Goal: Task Accomplishment & Management: Use online tool/utility

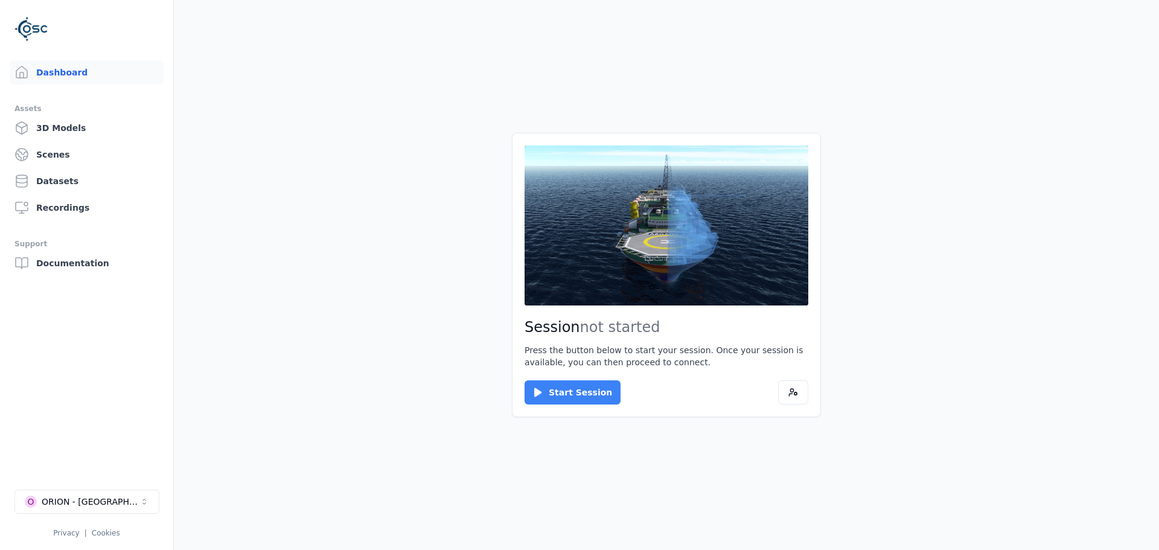
click at [558, 390] on button "Start Session" at bounding box center [573, 392] width 96 height 24
click at [557, 392] on button "Connect" at bounding box center [553, 392] width 56 height 24
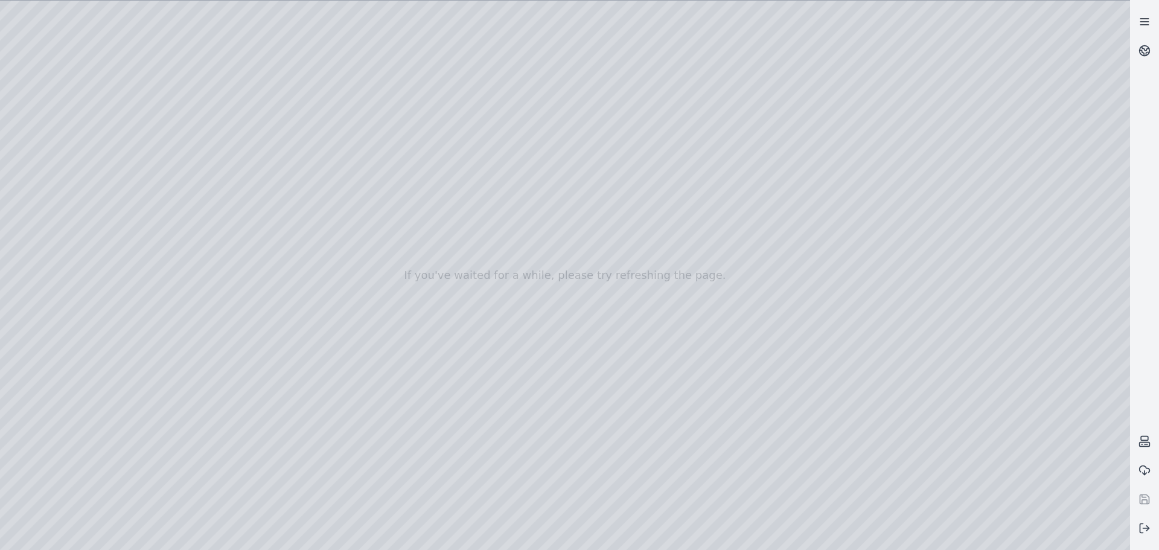
click at [927, 22] on icon at bounding box center [1145, 22] width 12 height 12
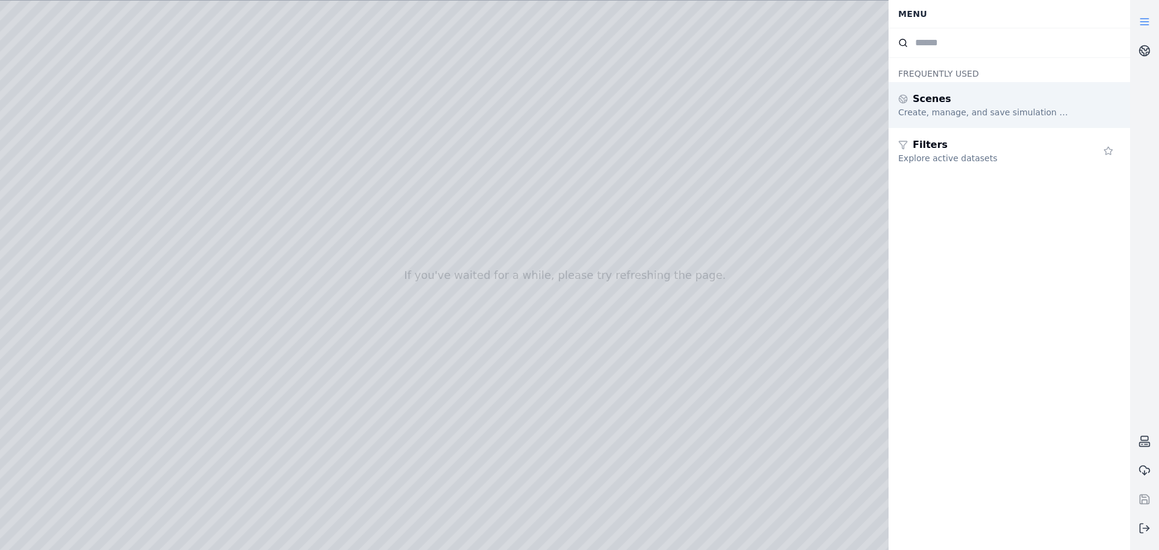
click at [927, 104] on span "Scenes" at bounding box center [932, 99] width 39 height 14
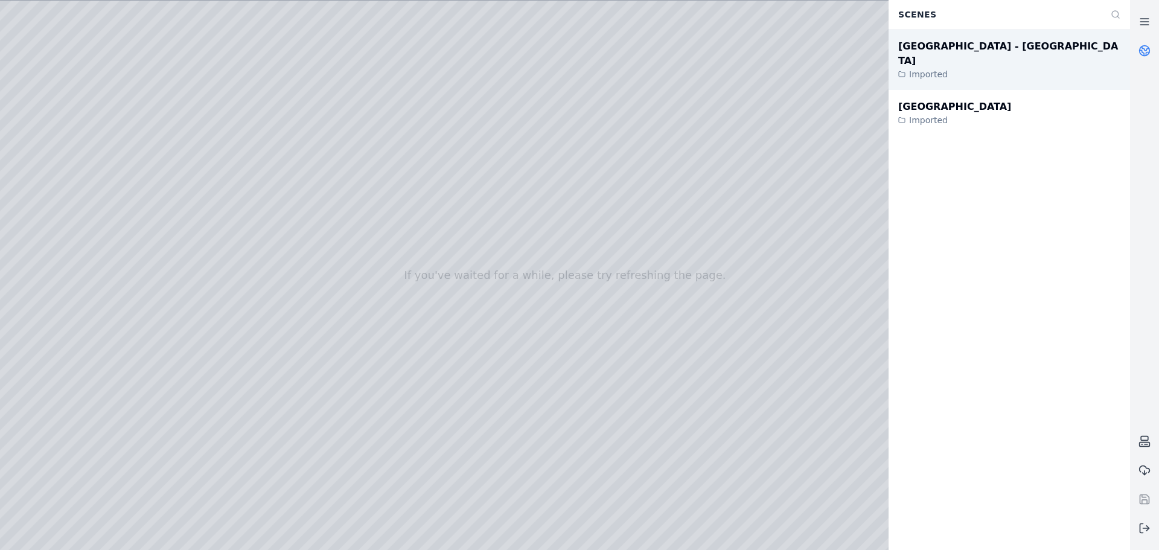
click at [927, 47] on div "[GEOGRAPHIC_DATA] - [GEOGRAPHIC_DATA]" at bounding box center [1009, 53] width 222 height 29
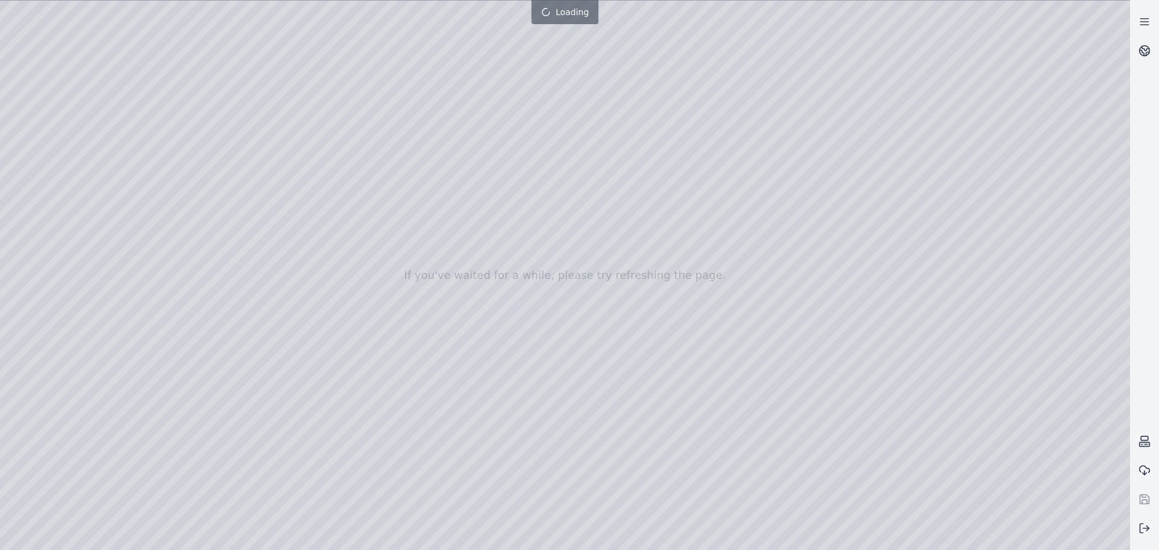
click at [838, 164] on div at bounding box center [565, 275] width 1130 height 549
click at [838, 220] on div at bounding box center [565, 275] width 1130 height 549
click at [458, 203] on div at bounding box center [565, 275] width 1130 height 549
drag, startPoint x: 694, startPoint y: 238, endPoint x: 705, endPoint y: 299, distance: 61.8
drag, startPoint x: 700, startPoint y: 271, endPoint x: 851, endPoint y: 225, distance: 158.3
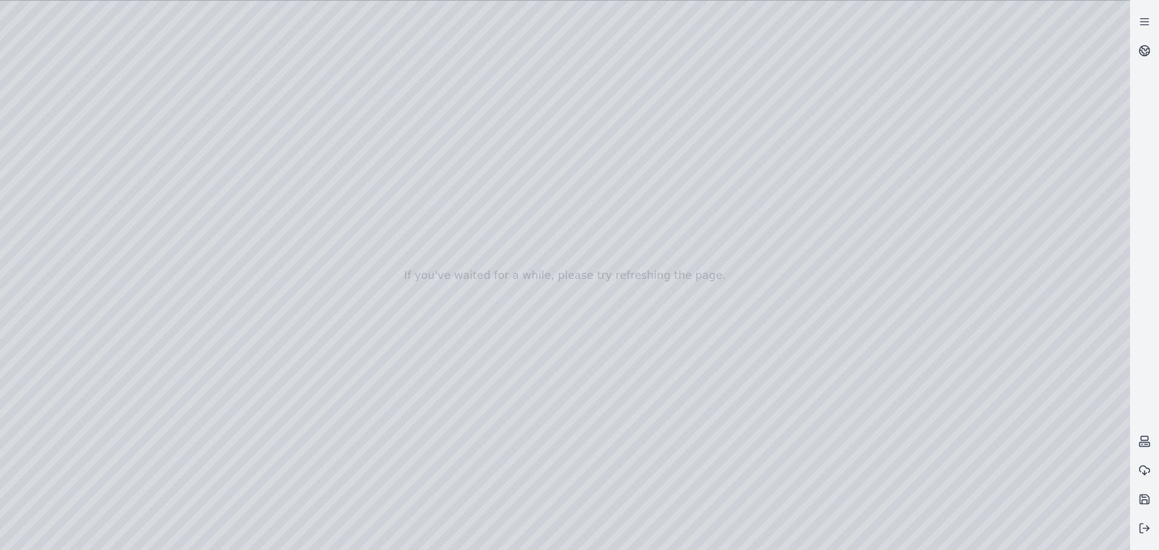
drag, startPoint x: 301, startPoint y: 321, endPoint x: 504, endPoint y: 273, distance: 209.1
drag, startPoint x: 408, startPoint y: 267, endPoint x: 624, endPoint y: 348, distance: 230.8
click at [912, 322] on div at bounding box center [565, 275] width 1130 height 549
click at [927, 419] on div at bounding box center [565, 275] width 1130 height 549
click at [751, 366] on div at bounding box center [565, 275] width 1130 height 549
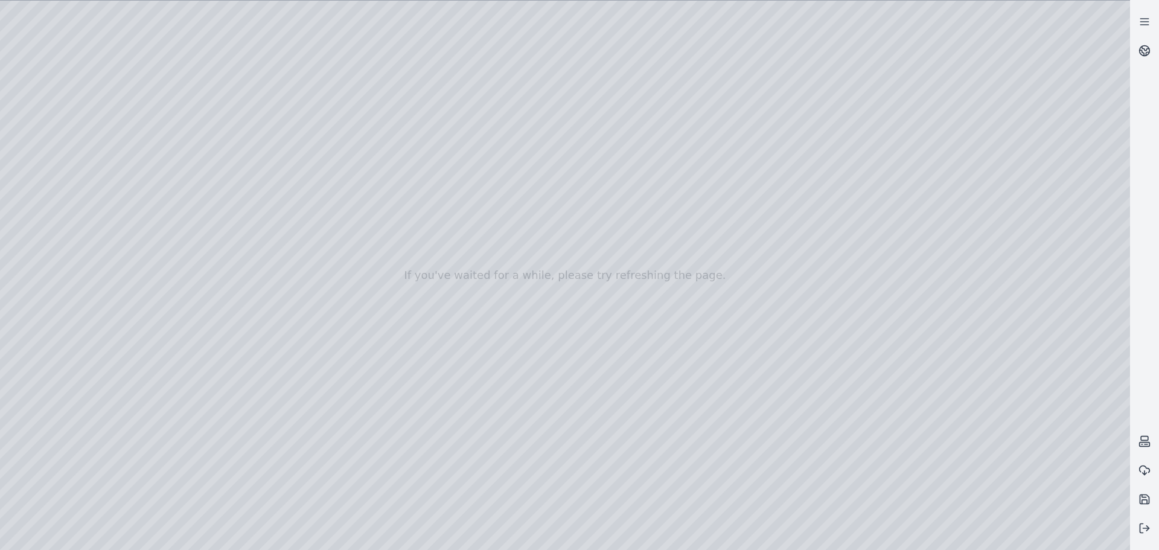
click at [756, 330] on div at bounding box center [565, 275] width 1130 height 549
click at [54, 113] on div at bounding box center [565, 275] width 1130 height 549
click at [927, 299] on div at bounding box center [565, 275] width 1130 height 549
click at [927, 16] on div at bounding box center [565, 275] width 1130 height 549
click at [927, 333] on div at bounding box center [565, 275] width 1130 height 549
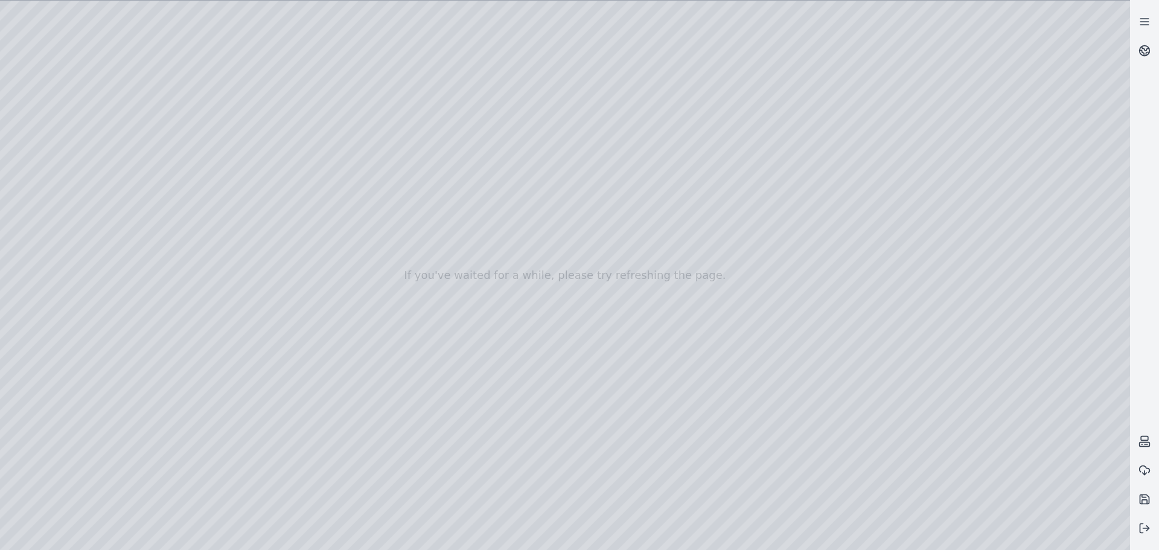
click at [927, 360] on div at bounding box center [565, 275] width 1130 height 549
click at [927, 419] on div at bounding box center [565, 275] width 1130 height 549
click at [440, 280] on div at bounding box center [565, 275] width 1130 height 549
drag, startPoint x: 517, startPoint y: 167, endPoint x: 365, endPoint y: 203, distance: 156.5
drag, startPoint x: 560, startPoint y: 298, endPoint x: 645, endPoint y: 255, distance: 95.9
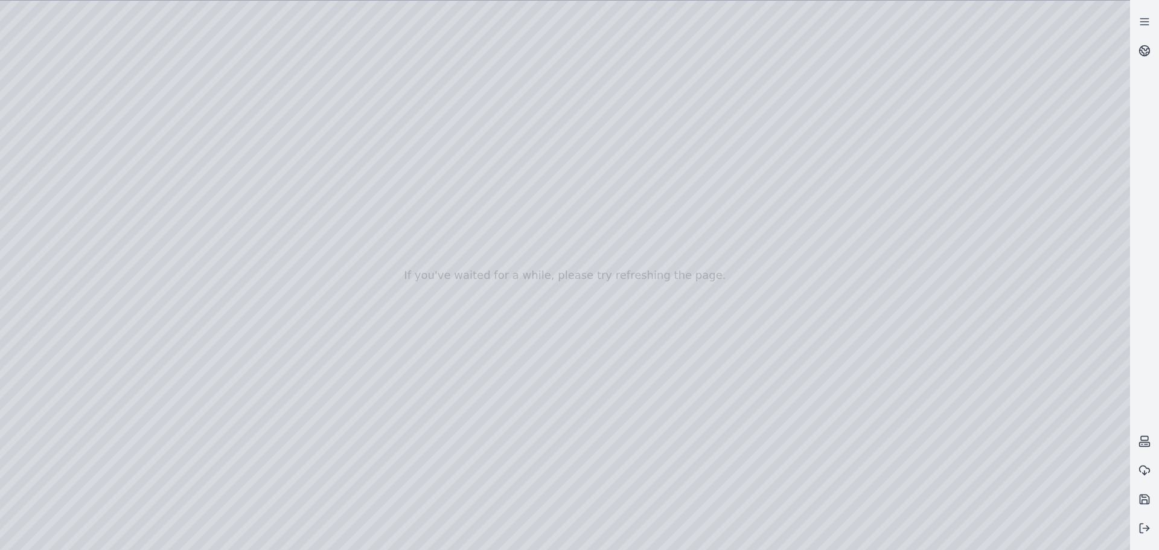
drag, startPoint x: 645, startPoint y: 255, endPoint x: 683, endPoint y: 286, distance: 49.3
drag, startPoint x: 683, startPoint y: 286, endPoint x: 703, endPoint y: 280, distance: 20.2
click at [182, 85] on div at bounding box center [565, 275] width 1130 height 549
click at [10, 98] on div at bounding box center [565, 275] width 1130 height 549
click at [5, 101] on div at bounding box center [565, 275] width 1130 height 549
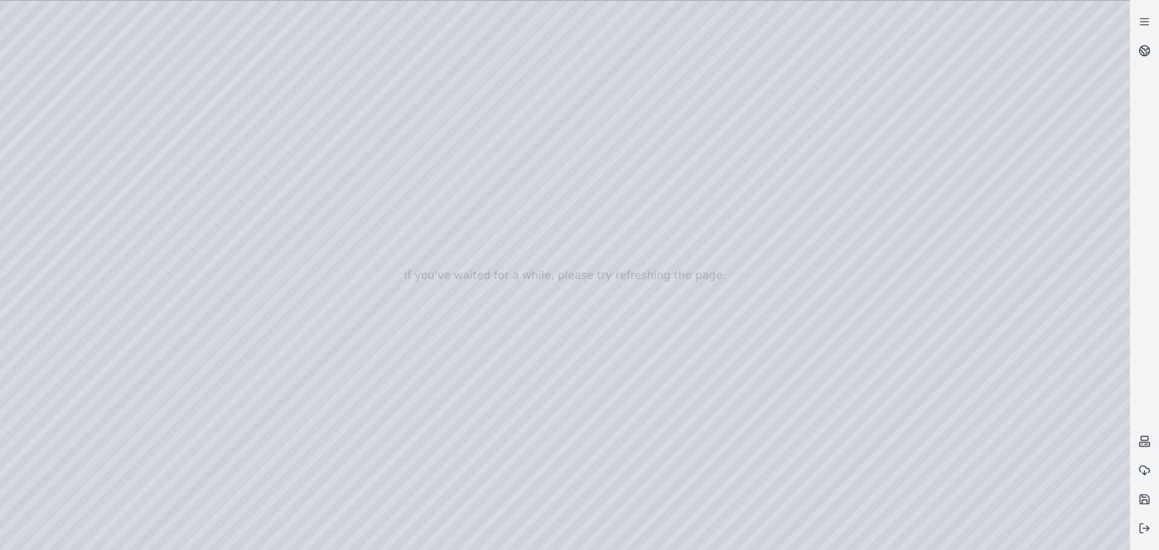
click at [5, 101] on div at bounding box center [565, 275] width 1130 height 549
click at [16, 156] on div at bounding box center [565, 275] width 1130 height 549
click at [98, 197] on div at bounding box center [565, 275] width 1130 height 549
click at [83, 200] on div at bounding box center [565, 275] width 1130 height 549
click at [162, 197] on div at bounding box center [565, 275] width 1130 height 549
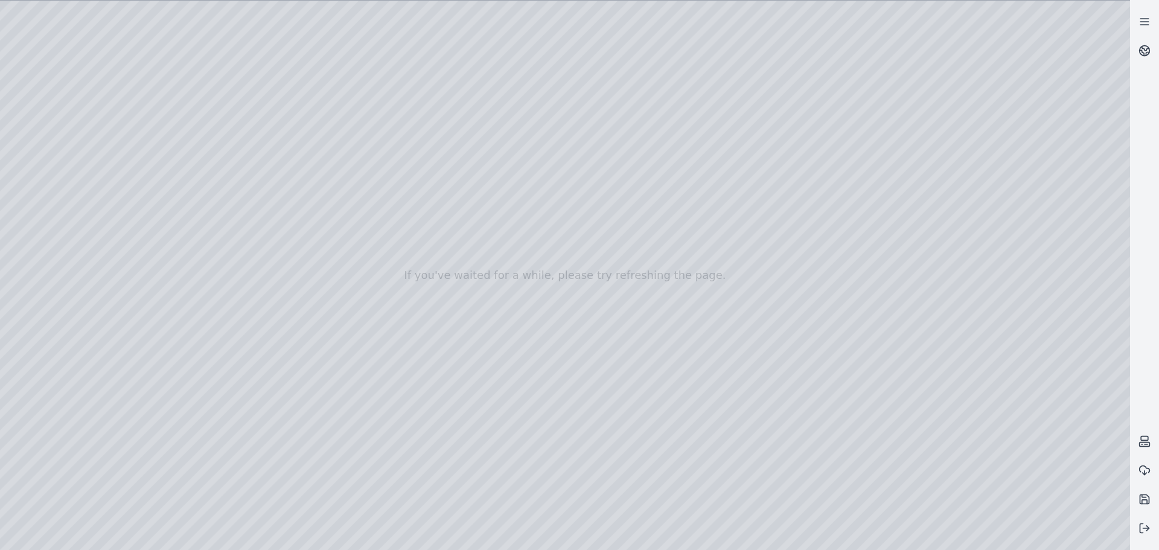
click at [162, 197] on div at bounding box center [565, 275] width 1130 height 549
click at [190, 243] on div at bounding box center [565, 275] width 1130 height 549
click at [187, 237] on div at bounding box center [565, 275] width 1130 height 549
click at [189, 235] on div at bounding box center [565, 275] width 1130 height 549
click at [186, 317] on div at bounding box center [565, 275] width 1130 height 549
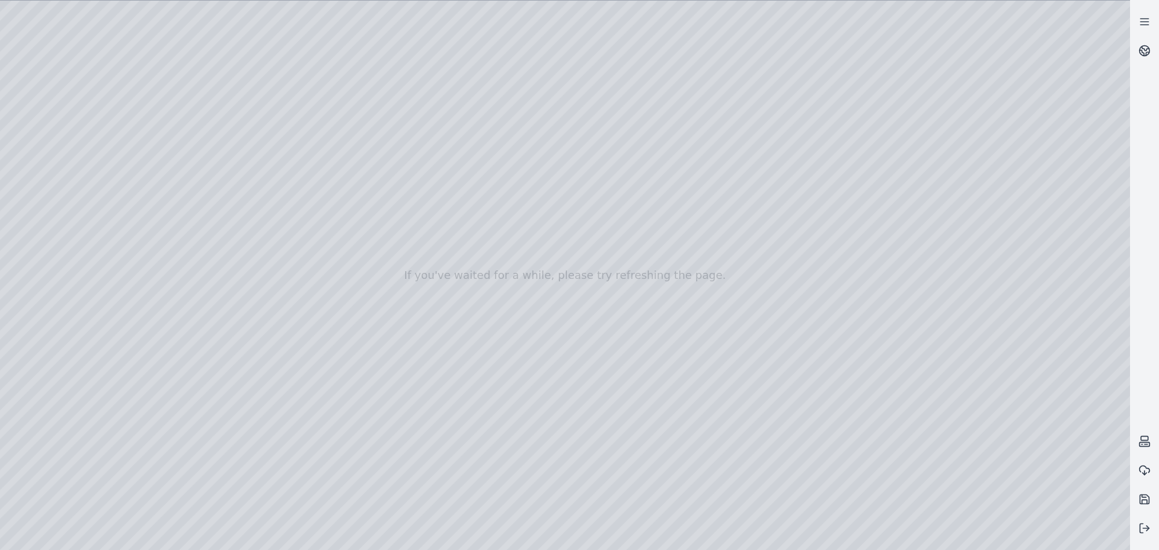
click at [188, 320] on div at bounding box center [565, 275] width 1130 height 549
click at [181, 360] on div at bounding box center [565, 275] width 1130 height 549
click at [189, 360] on div at bounding box center [565, 275] width 1130 height 549
click at [187, 319] on div at bounding box center [565, 275] width 1130 height 549
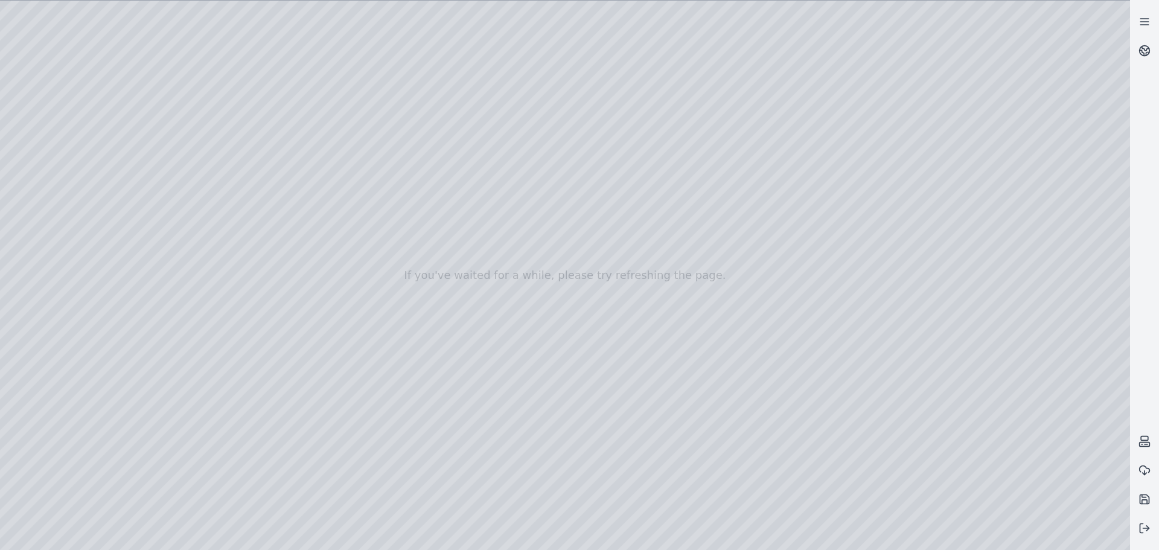
click at [187, 379] on div at bounding box center [565, 275] width 1130 height 549
click at [188, 379] on div at bounding box center [565, 275] width 1130 height 549
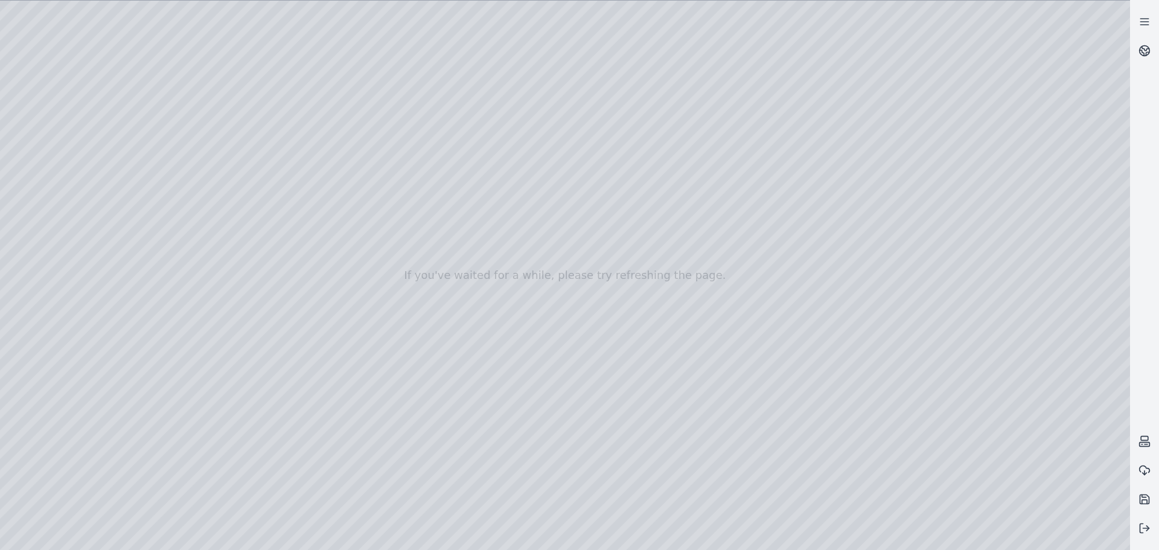
click at [188, 379] on div at bounding box center [565, 275] width 1130 height 549
click at [188, 398] on div at bounding box center [565, 275] width 1130 height 549
click at [189, 398] on div at bounding box center [565, 275] width 1130 height 549
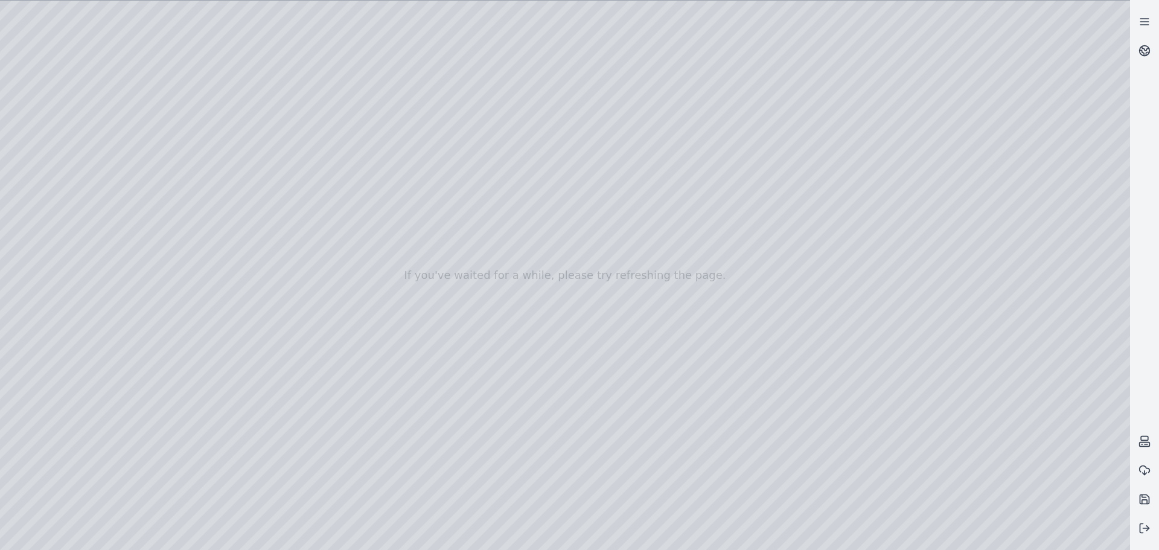
click at [187, 418] on div at bounding box center [565, 275] width 1130 height 549
click at [188, 419] on div at bounding box center [565, 275] width 1130 height 549
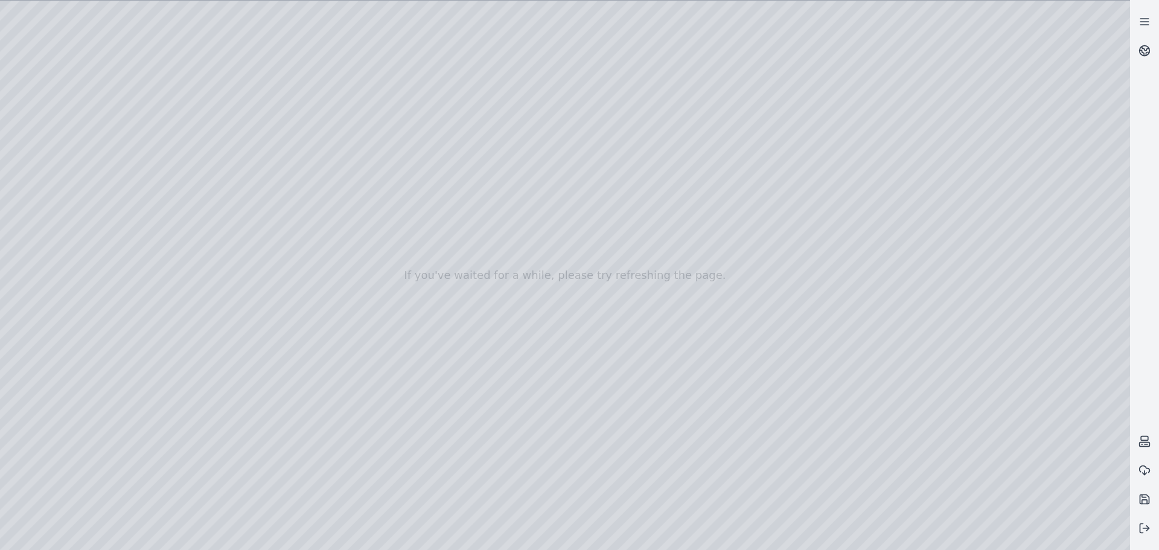
click at [188, 419] on div at bounding box center [565, 275] width 1130 height 549
click at [187, 419] on div at bounding box center [565, 275] width 1130 height 549
click at [184, 419] on div at bounding box center [565, 275] width 1130 height 549
click at [187, 419] on div at bounding box center [565, 275] width 1130 height 549
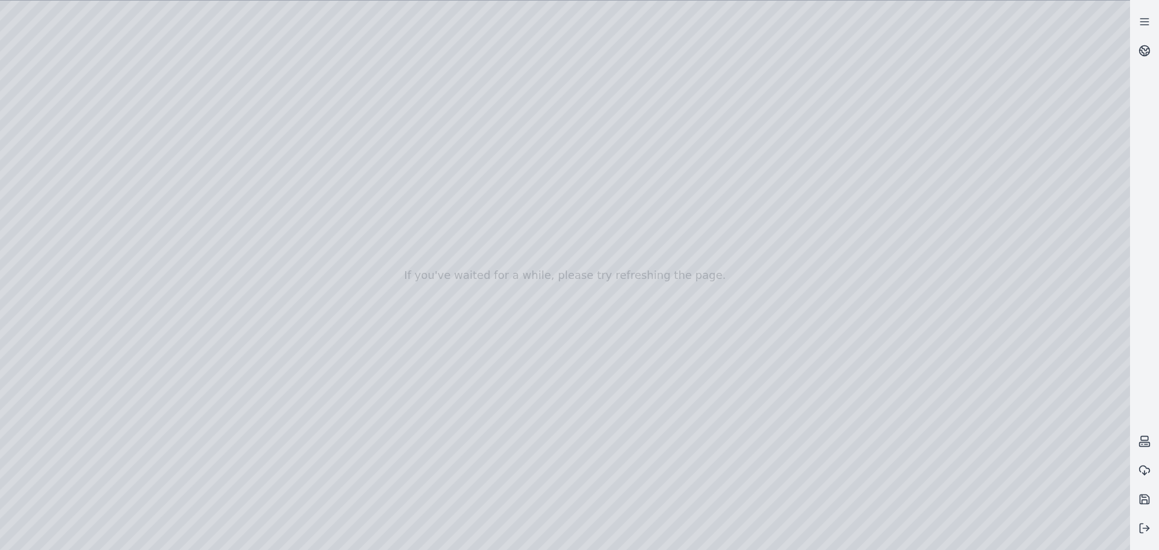
click at [187, 419] on div at bounding box center [565, 275] width 1130 height 549
click at [501, 220] on div at bounding box center [565, 275] width 1130 height 549
click at [43, 36] on div at bounding box center [565, 275] width 1130 height 549
click at [927, 419] on div at bounding box center [565, 275] width 1130 height 549
click at [16, 136] on div at bounding box center [565, 275] width 1130 height 549
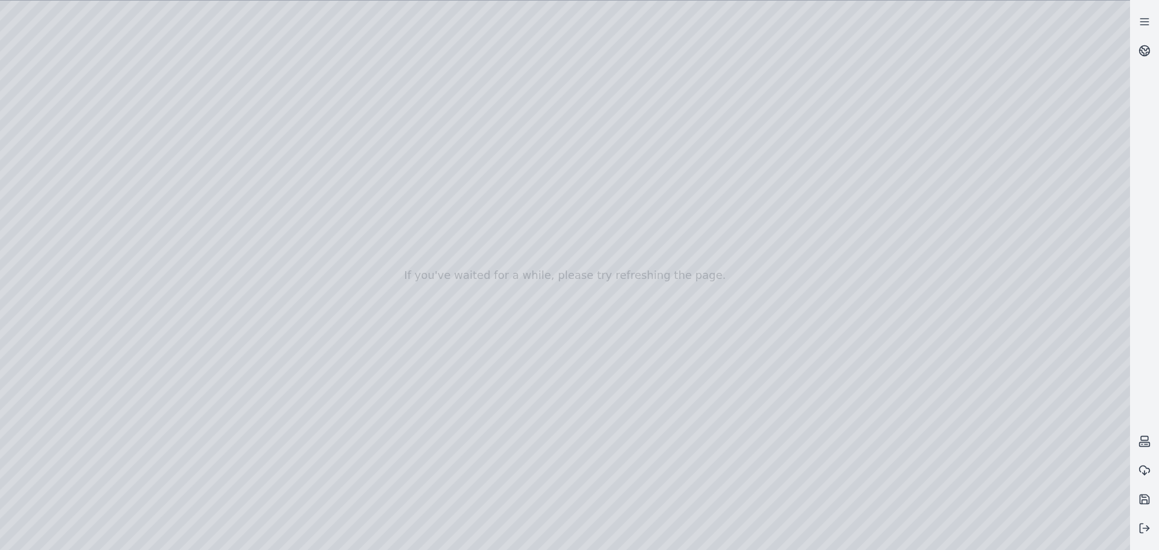
click at [78, 141] on div at bounding box center [565, 275] width 1130 height 549
click at [785, 168] on div at bounding box center [565, 275] width 1130 height 549
click at [41, 36] on div at bounding box center [565, 275] width 1130 height 549
click at [639, 234] on div at bounding box center [565, 275] width 1130 height 549
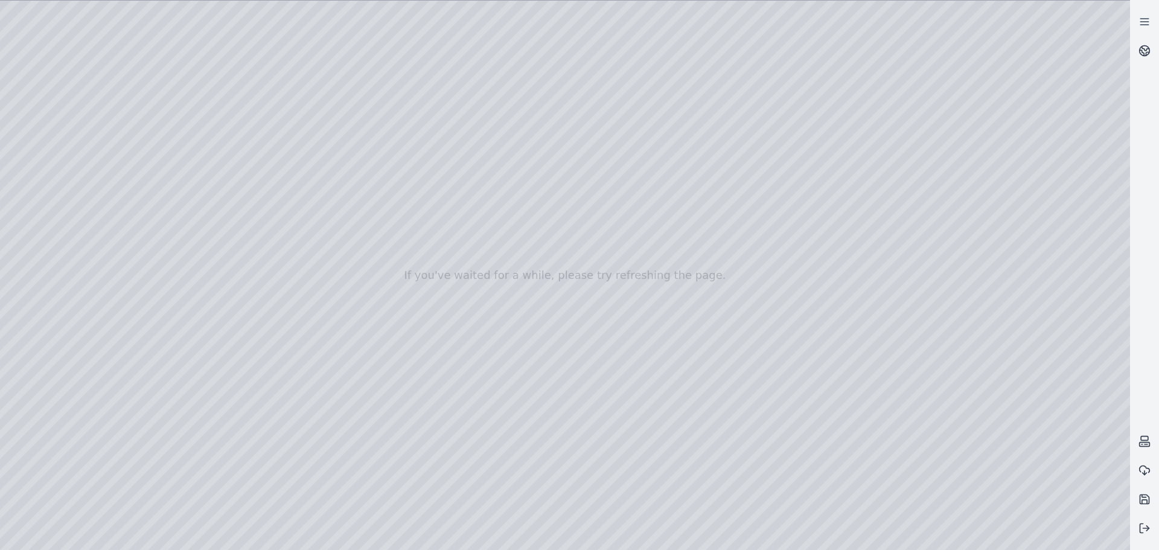
click at [638, 234] on div at bounding box center [565, 275] width 1130 height 549
drag, startPoint x: 638, startPoint y: 234, endPoint x: 651, endPoint y: 251, distance: 21.1
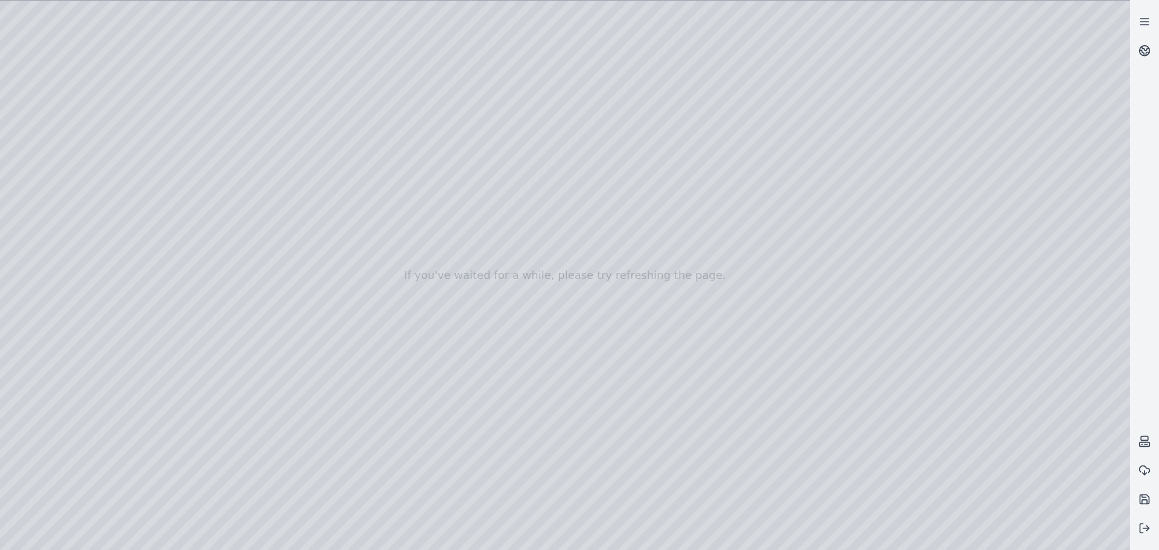
click at [833, 419] on div at bounding box center [565, 275] width 1130 height 549
click at [632, 419] on div at bounding box center [565, 275] width 1130 height 549
click at [927, 419] on div at bounding box center [565, 275] width 1130 height 549
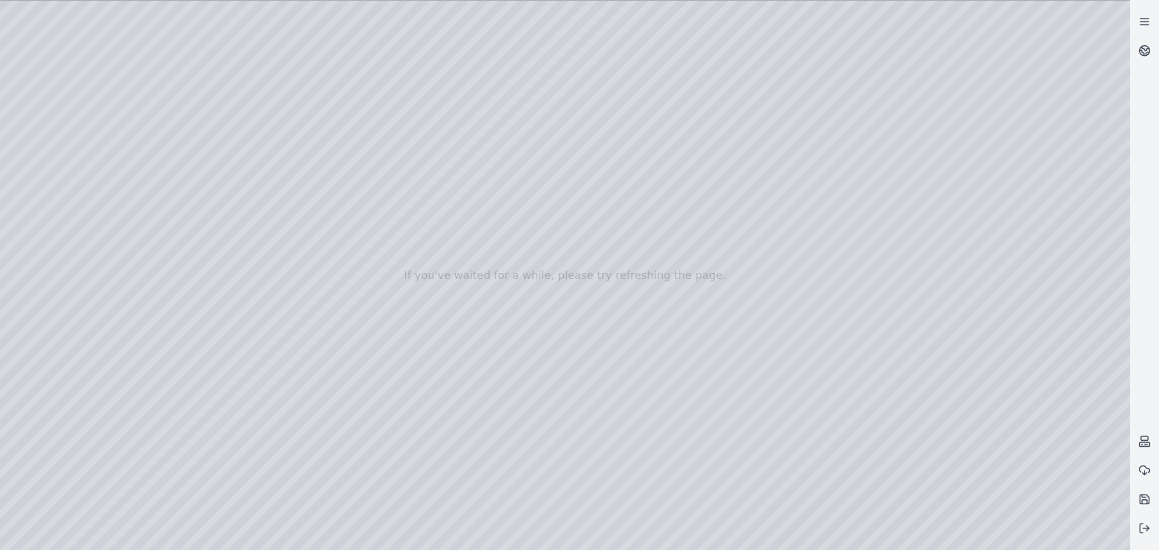
click at [7, 419] on div at bounding box center [565, 275] width 1130 height 549
click at [339, 289] on div at bounding box center [565, 275] width 1130 height 549
click at [671, 187] on div at bounding box center [565, 275] width 1130 height 549
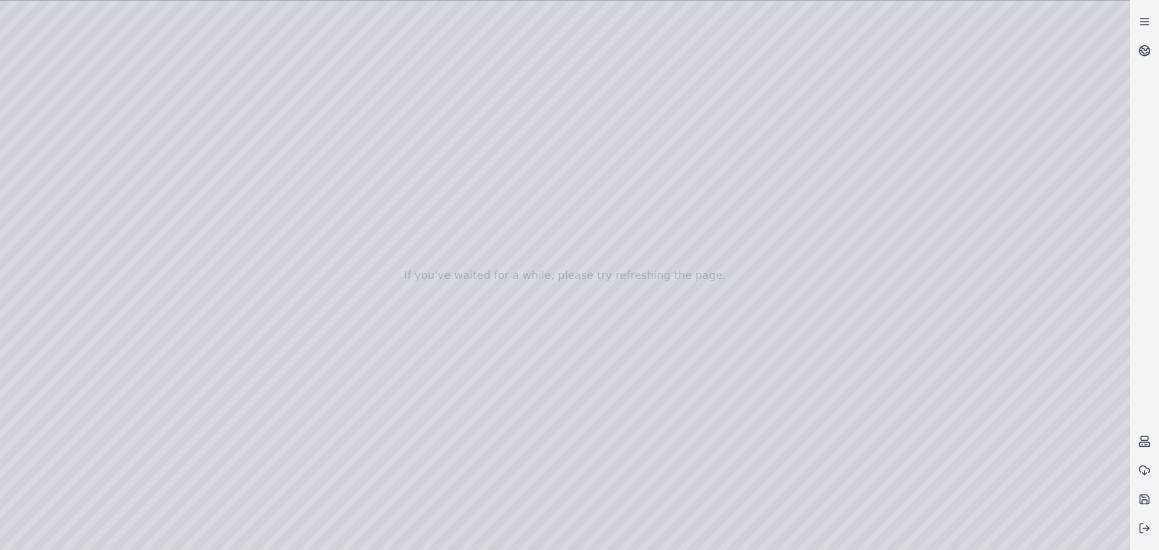
click at [671, 187] on div at bounding box center [565, 275] width 1130 height 549
click at [565, 181] on div at bounding box center [565, 275] width 1130 height 549
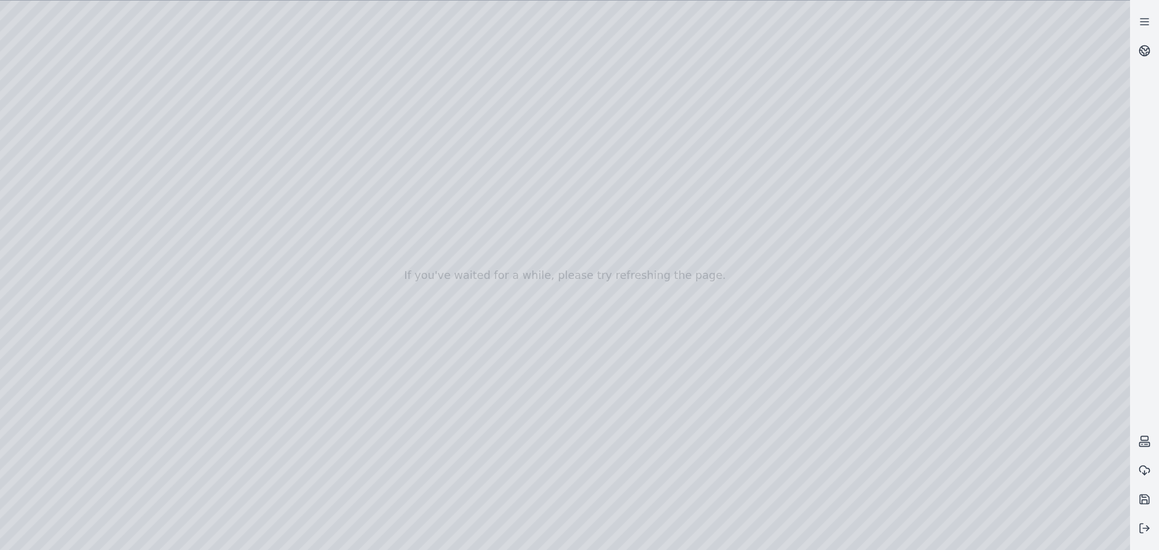
click at [565, 181] on div at bounding box center [565, 275] width 1130 height 549
click at [651, 187] on div at bounding box center [565, 275] width 1130 height 549
click at [642, 180] on div at bounding box center [565, 275] width 1130 height 549
click at [615, 179] on div at bounding box center [565, 275] width 1130 height 549
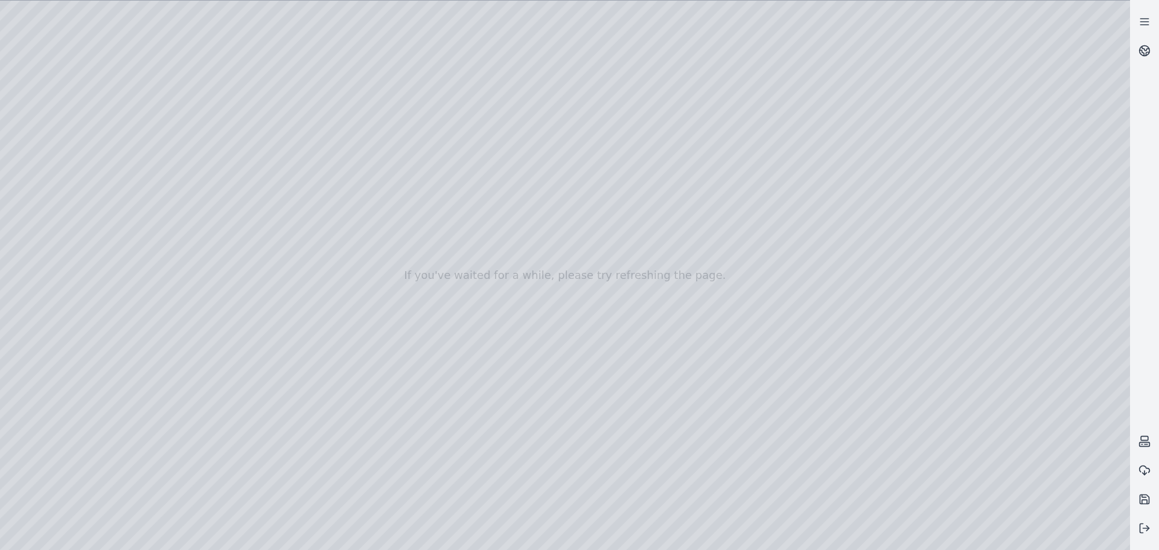
click at [618, 181] on div at bounding box center [565, 275] width 1130 height 549
click at [574, 186] on div at bounding box center [565, 275] width 1130 height 549
click at [866, 183] on div at bounding box center [565, 275] width 1130 height 549
click at [831, 412] on div at bounding box center [565, 275] width 1130 height 549
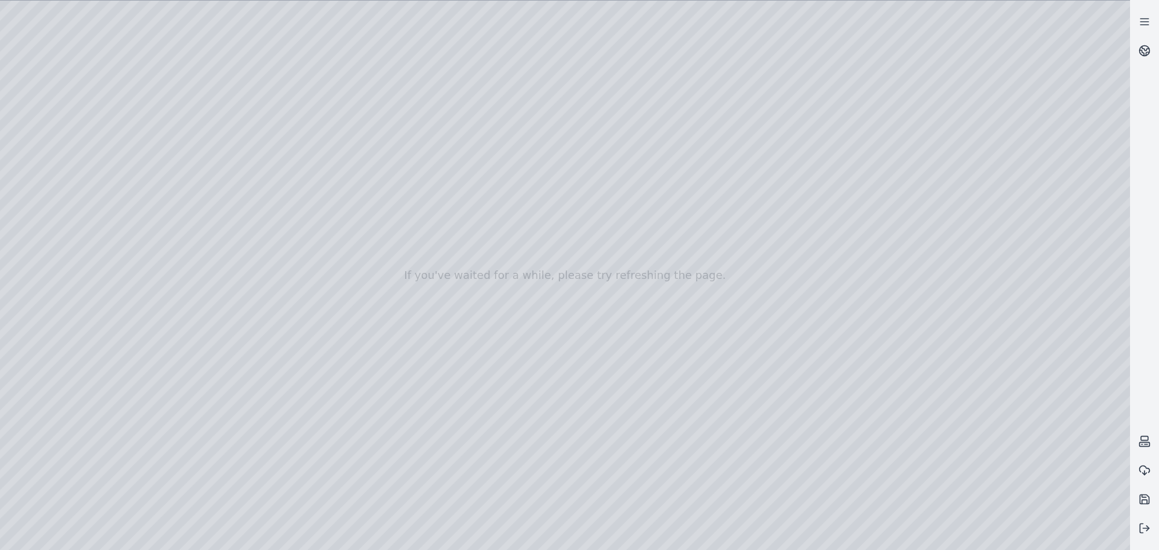
click at [927, 410] on div at bounding box center [565, 275] width 1130 height 549
click at [927, 419] on button at bounding box center [1144, 528] width 29 height 29
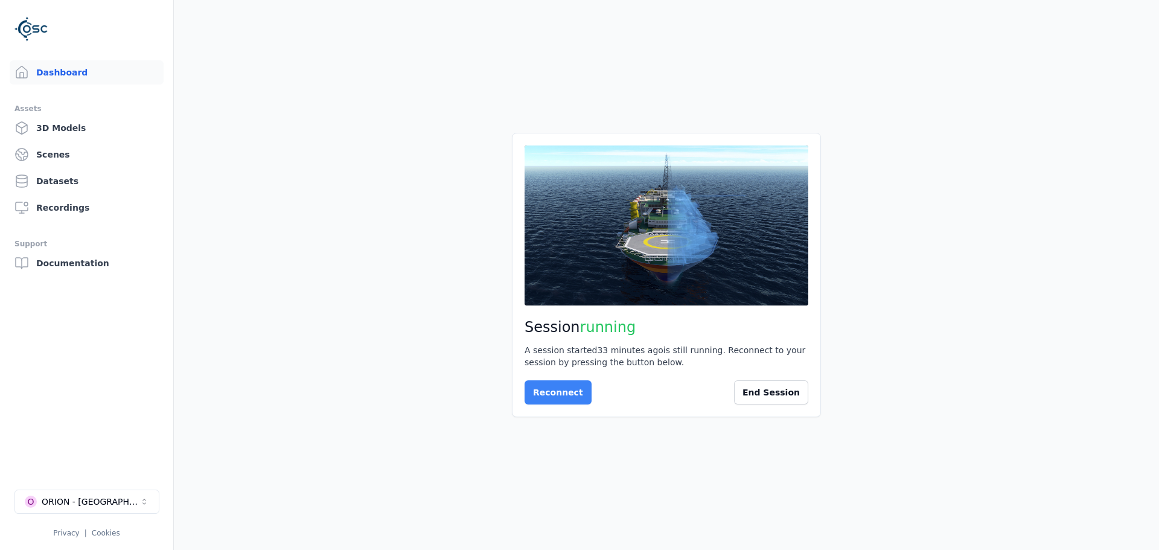
click at [566, 387] on button "Reconnect" at bounding box center [558, 392] width 67 height 24
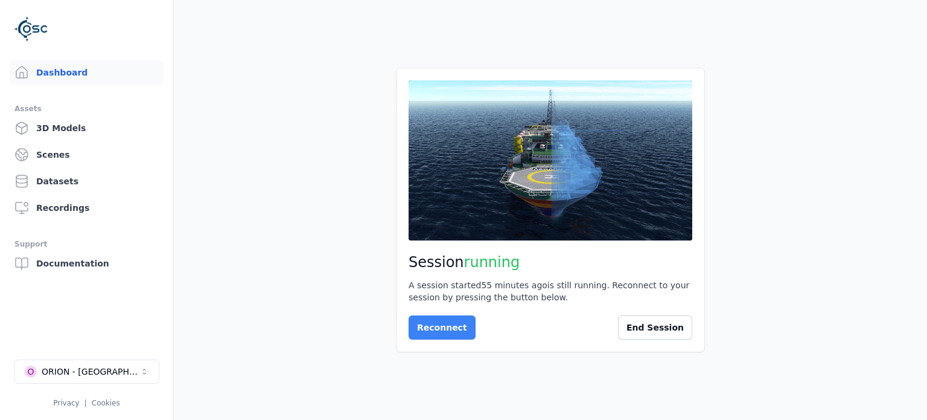
click at [439, 329] on button "Reconnect" at bounding box center [442, 327] width 67 height 24
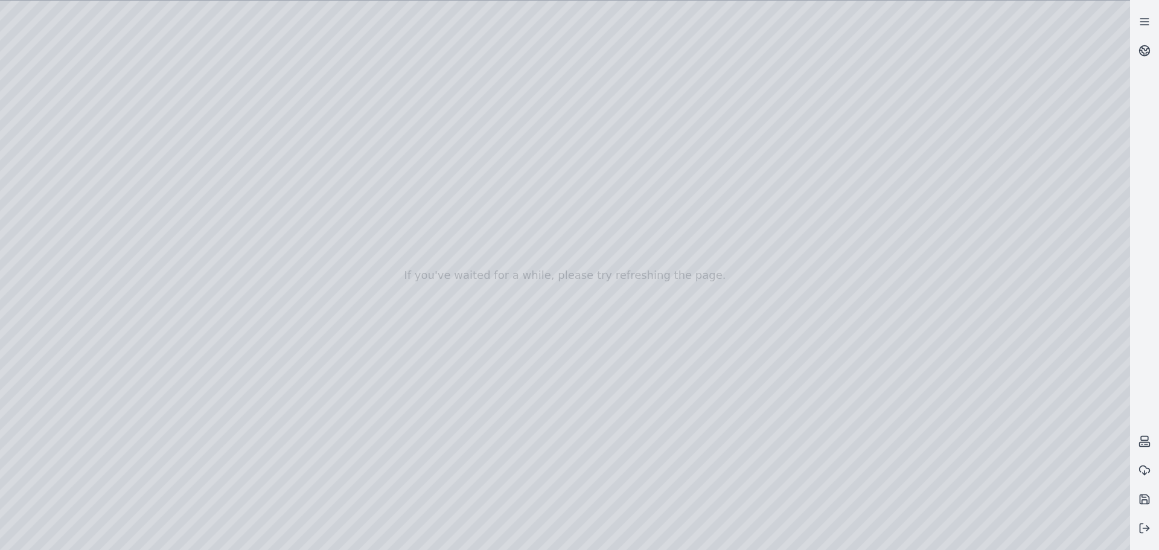
drag, startPoint x: 625, startPoint y: 158, endPoint x: 615, endPoint y: 117, distance: 42.3
click at [927, 419] on button at bounding box center [1144, 528] width 29 height 29
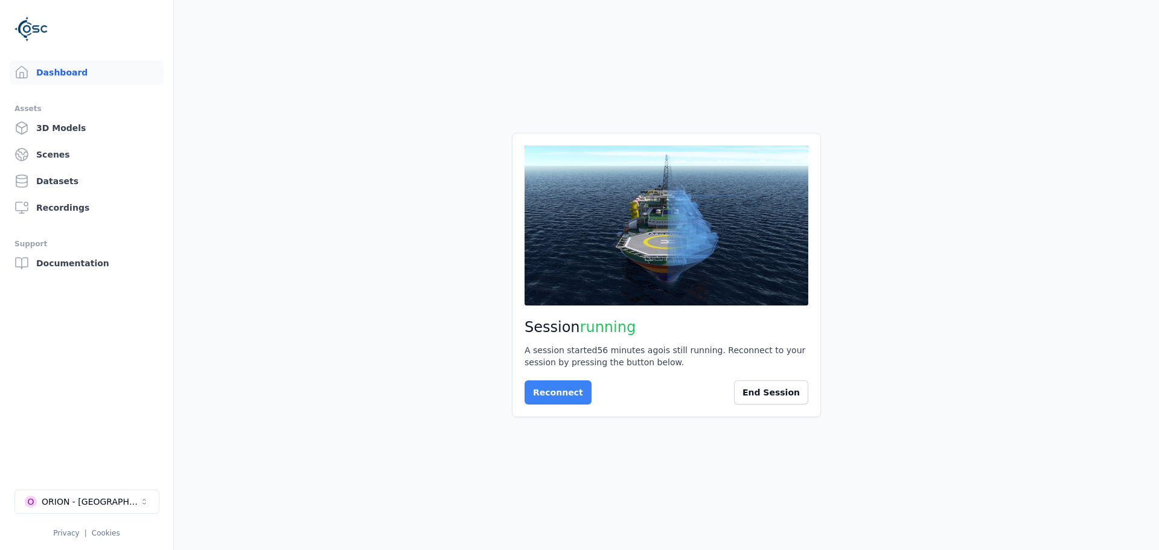
click at [555, 393] on button "Reconnect" at bounding box center [558, 392] width 67 height 24
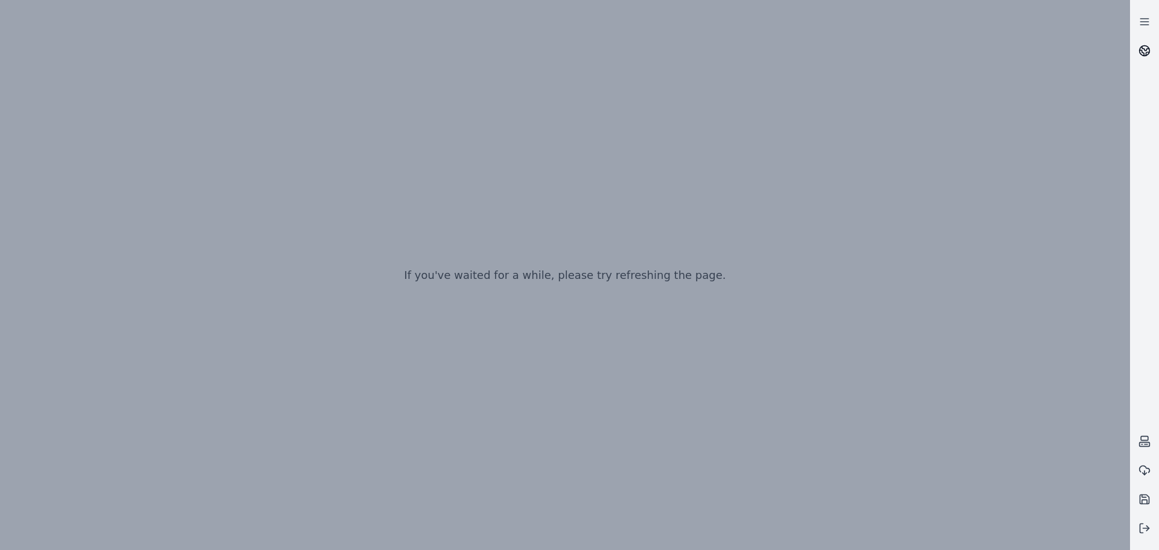
click at [927, 52] on icon at bounding box center [1145, 51] width 12 height 12
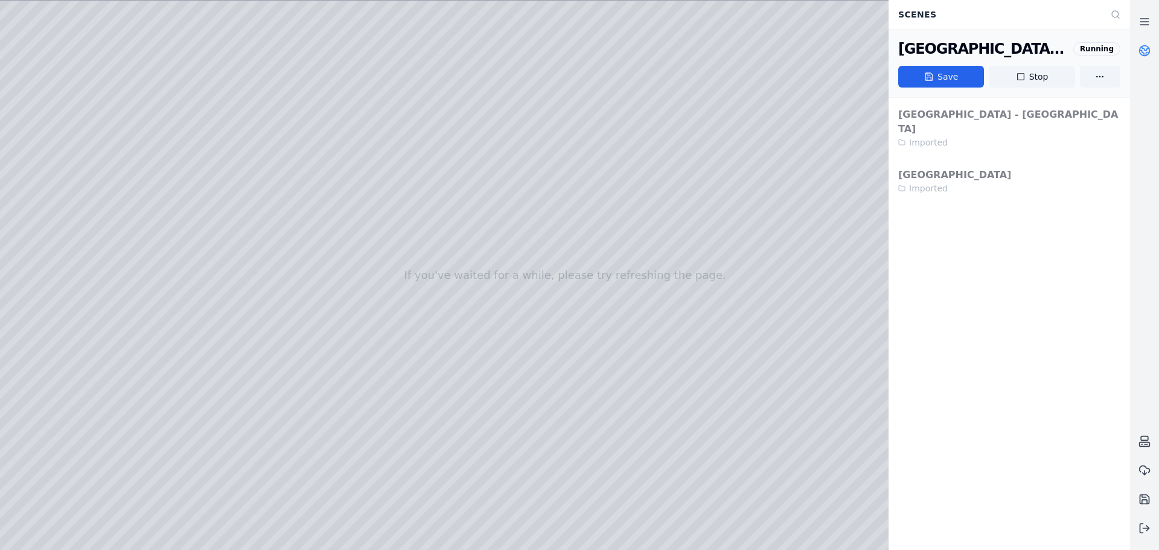
click at [528, 162] on div at bounding box center [565, 275] width 1130 height 549
click at [275, 347] on div at bounding box center [565, 275] width 1130 height 549
click at [927, 127] on div "[GEOGRAPHIC_DATA] - New terminal Imported [GEOGRAPHIC_DATA] Imported" at bounding box center [1009, 151] width 241 height 106
drag, startPoint x: 1043, startPoint y: 82, endPoint x: 616, endPoint y: 56, distance: 428.2
click at [927, 82] on button "Stop" at bounding box center [1032, 77] width 86 height 22
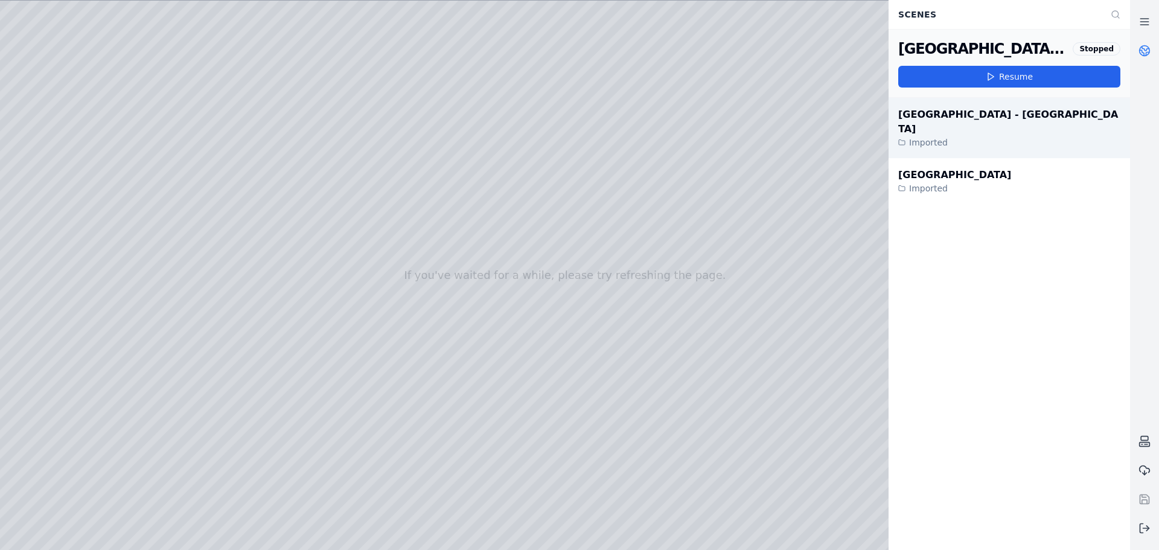
click at [927, 120] on div "[GEOGRAPHIC_DATA] - [GEOGRAPHIC_DATA]" at bounding box center [1009, 121] width 222 height 29
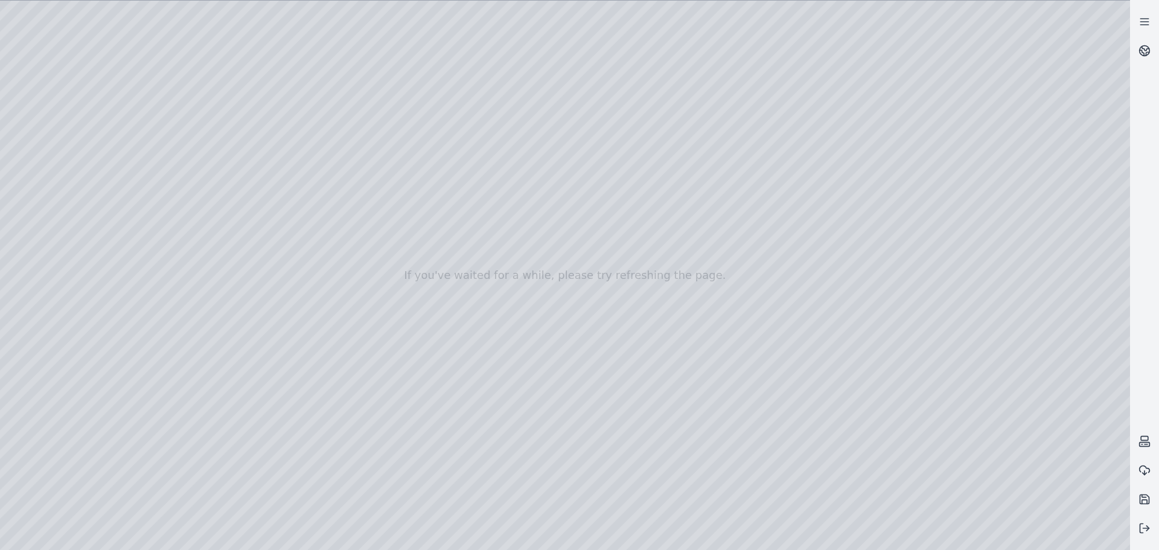
drag, startPoint x: 273, startPoint y: 350, endPoint x: 394, endPoint y: 347, distance: 121.4
click at [394, 347] on div at bounding box center [565, 275] width 1130 height 549
drag, startPoint x: 363, startPoint y: 327, endPoint x: 359, endPoint y: 257, distance: 70.8
drag, startPoint x: 374, startPoint y: 359, endPoint x: 377, endPoint y: 435, distance: 75.5
drag, startPoint x: 469, startPoint y: 309, endPoint x: 481, endPoint y: 433, distance: 125.6
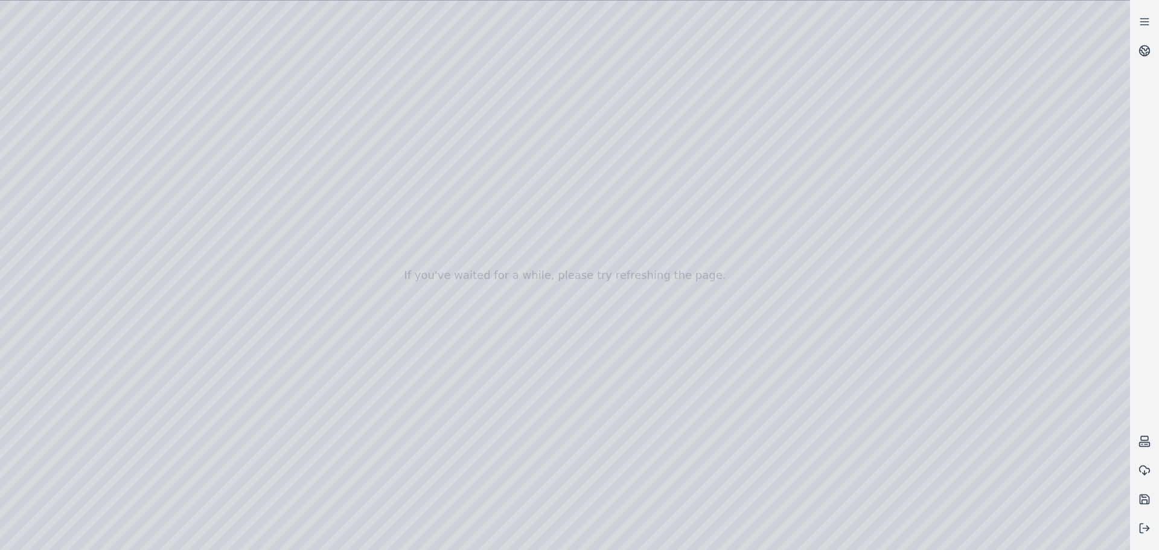
drag, startPoint x: 484, startPoint y: 386, endPoint x: 458, endPoint y: 290, distance: 100.0
drag, startPoint x: 459, startPoint y: 299, endPoint x: 510, endPoint y: 432, distance: 142.2
drag, startPoint x: 335, startPoint y: 347, endPoint x: 387, endPoint y: 349, distance: 52.0
click at [387, 349] on div at bounding box center [565, 275] width 1130 height 549
drag, startPoint x: 191, startPoint y: 290, endPoint x: 945, endPoint y: 327, distance: 754.4
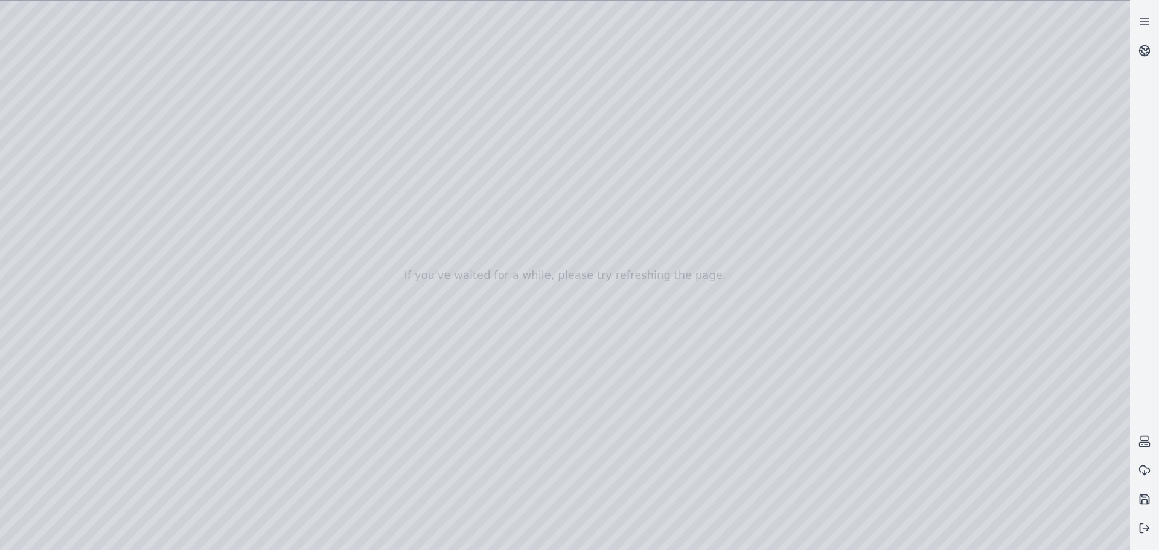
drag, startPoint x: 631, startPoint y: 353, endPoint x: 857, endPoint y: 365, distance: 226.7
drag, startPoint x: 613, startPoint y: 356, endPoint x: 613, endPoint y: 410, distance: 54.3
drag, startPoint x: 586, startPoint y: 269, endPoint x: 585, endPoint y: 263, distance: 6.2
drag, startPoint x: 585, startPoint y: 263, endPoint x: 580, endPoint y: 233, distance: 30.6
drag, startPoint x: 599, startPoint y: 354, endPoint x: 606, endPoint y: 403, distance: 49.4
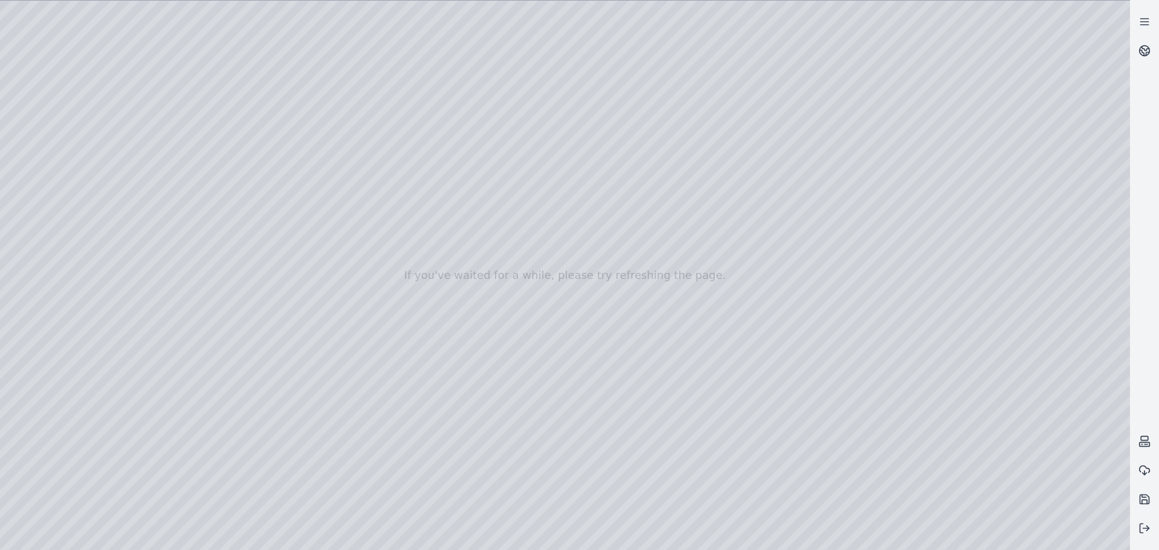
drag, startPoint x: 606, startPoint y: 403, endPoint x: 596, endPoint y: 361, distance: 43.4
click at [473, 297] on div at bounding box center [565, 275] width 1130 height 549
click at [927, 296] on div at bounding box center [565, 275] width 1130 height 549
click at [927, 325] on div at bounding box center [565, 275] width 1130 height 549
click at [892, 419] on div at bounding box center [565, 275] width 1130 height 549
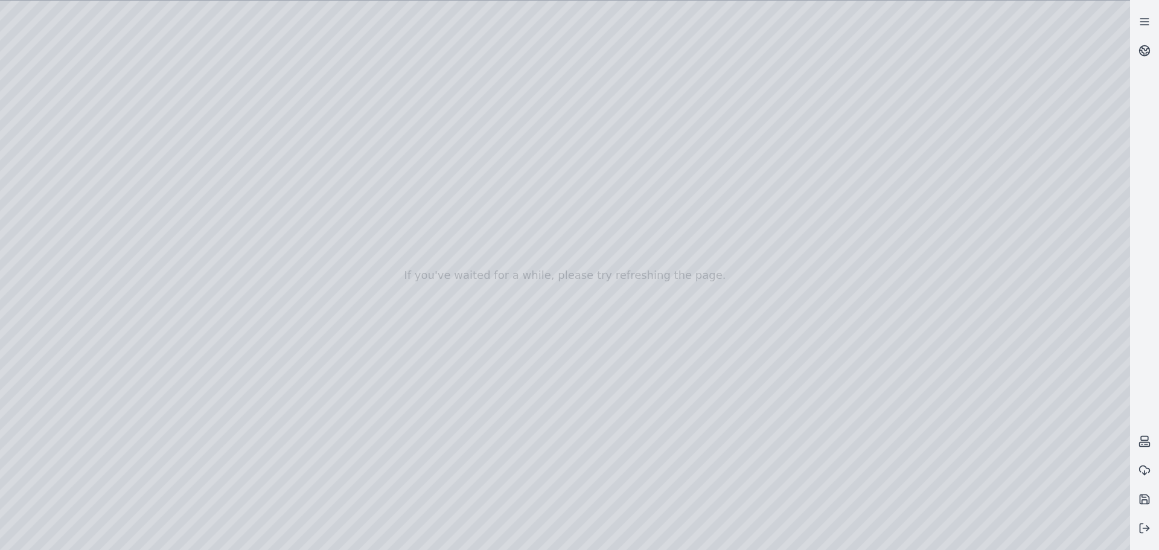
click at [555, 419] on div at bounding box center [565, 275] width 1130 height 549
click at [927, 419] on div at bounding box center [565, 275] width 1130 height 549
click at [523, 317] on div at bounding box center [565, 275] width 1130 height 549
drag, startPoint x: 553, startPoint y: 302, endPoint x: 601, endPoint y: 375, distance: 86.7
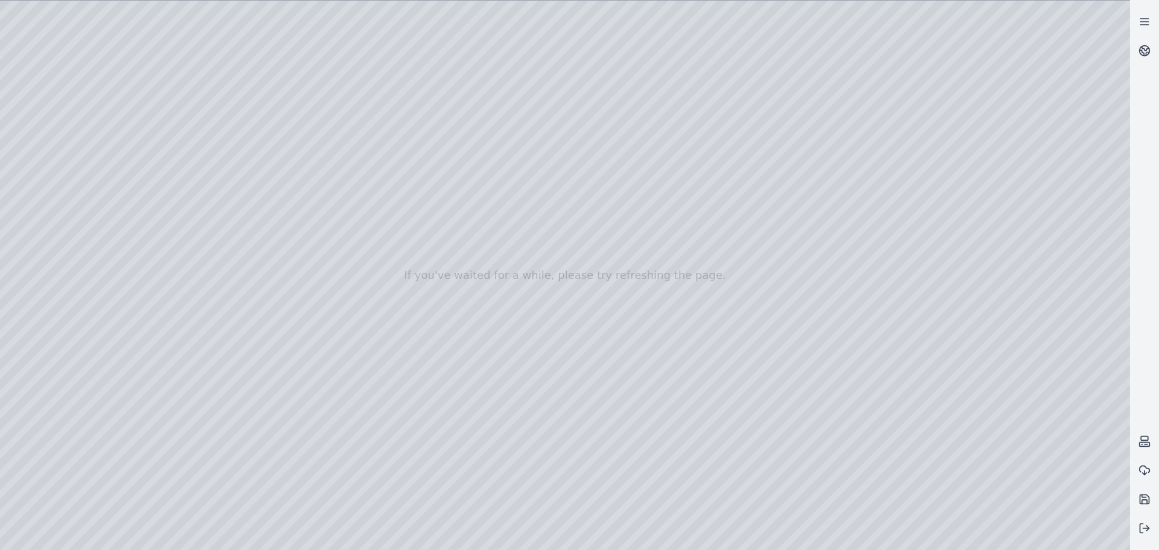
click at [601, 375] on div at bounding box center [565, 275] width 1130 height 549
click at [607, 324] on div at bounding box center [565, 275] width 1130 height 549
click at [753, 357] on div at bounding box center [565, 275] width 1130 height 549
drag, startPoint x: 789, startPoint y: 229, endPoint x: 622, endPoint y: 193, distance: 171.1
click at [622, 193] on div at bounding box center [565, 275] width 1130 height 549
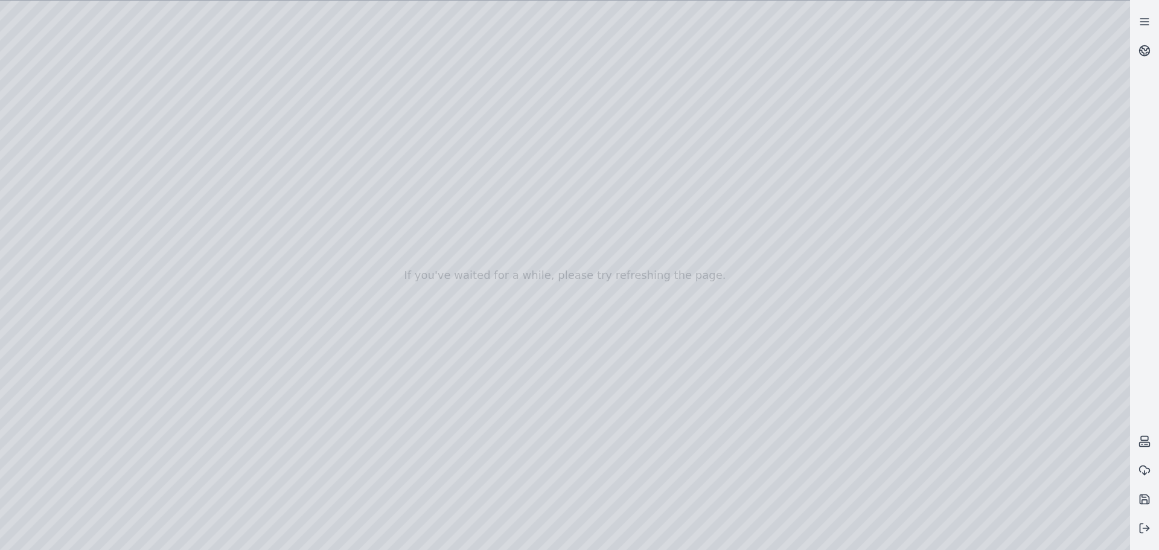
click at [728, 294] on div at bounding box center [565, 275] width 1130 height 549
drag, startPoint x: 784, startPoint y: 228, endPoint x: 612, endPoint y: 287, distance: 182.0
drag, startPoint x: 252, startPoint y: 275, endPoint x: 392, endPoint y: 257, distance: 141.9
drag, startPoint x: 301, startPoint y: 256, endPoint x: 497, endPoint y: 225, distance: 199.3
drag, startPoint x: 621, startPoint y: 201, endPoint x: 487, endPoint y: 183, distance: 134.7
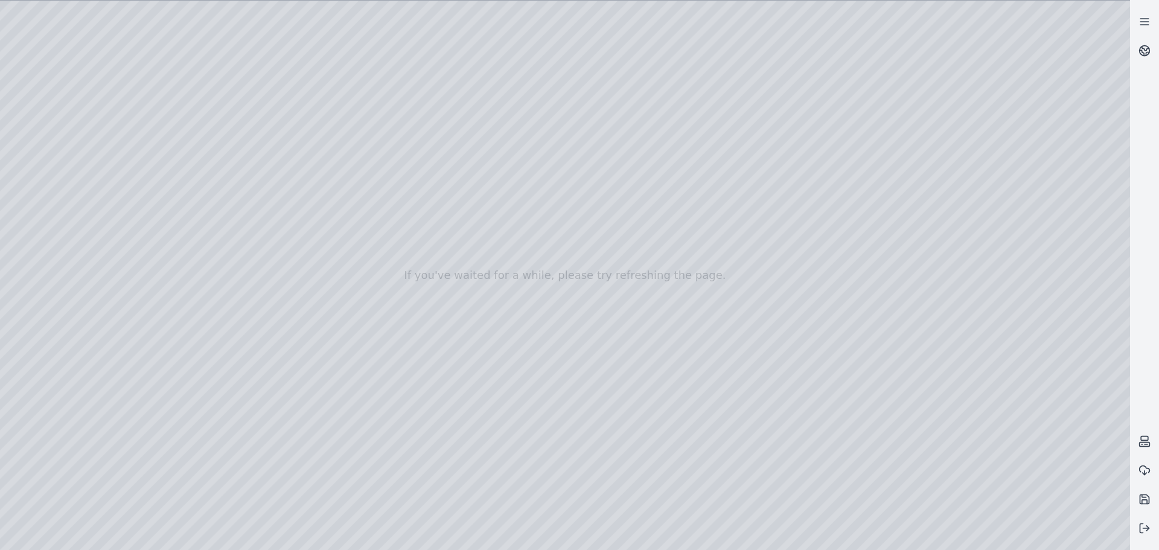
click at [782, 155] on div at bounding box center [565, 275] width 1130 height 549
click at [615, 355] on div at bounding box center [565, 275] width 1130 height 549
drag, startPoint x: 765, startPoint y: 131, endPoint x: 776, endPoint y: 159, distance: 29.8
click at [776, 159] on div at bounding box center [565, 275] width 1130 height 549
drag, startPoint x: 769, startPoint y: 160, endPoint x: 670, endPoint y: 281, distance: 156.2
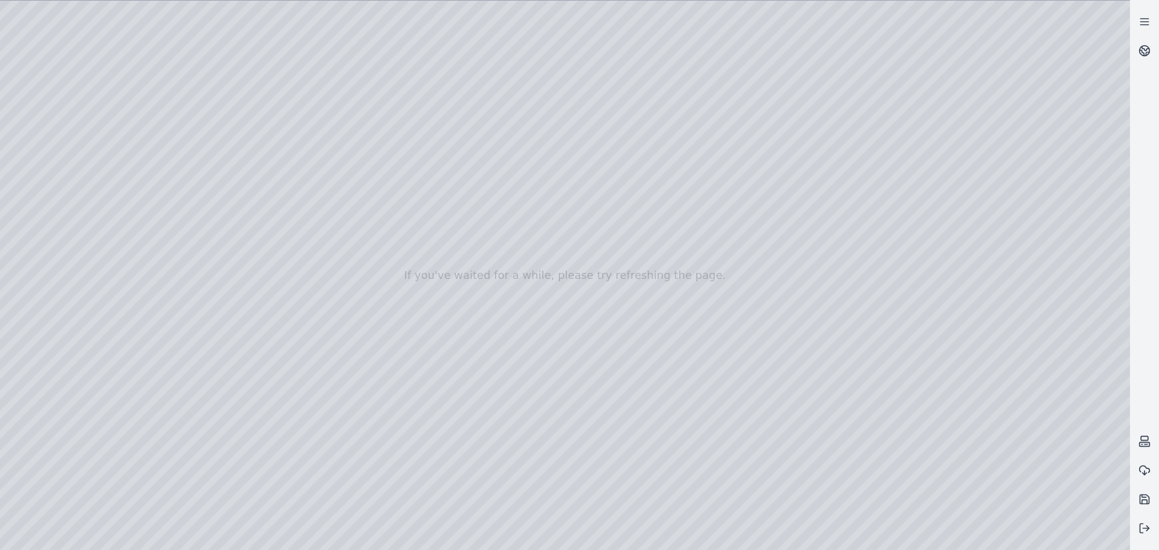
click at [670, 281] on div at bounding box center [565, 275] width 1130 height 549
click at [345, 283] on div at bounding box center [565, 275] width 1130 height 549
click at [807, 172] on div at bounding box center [565, 275] width 1130 height 549
drag, startPoint x: 816, startPoint y: 171, endPoint x: 822, endPoint y: 173, distance: 6.3
drag, startPoint x: 788, startPoint y: 221, endPoint x: 774, endPoint y: 190, distance: 34.3
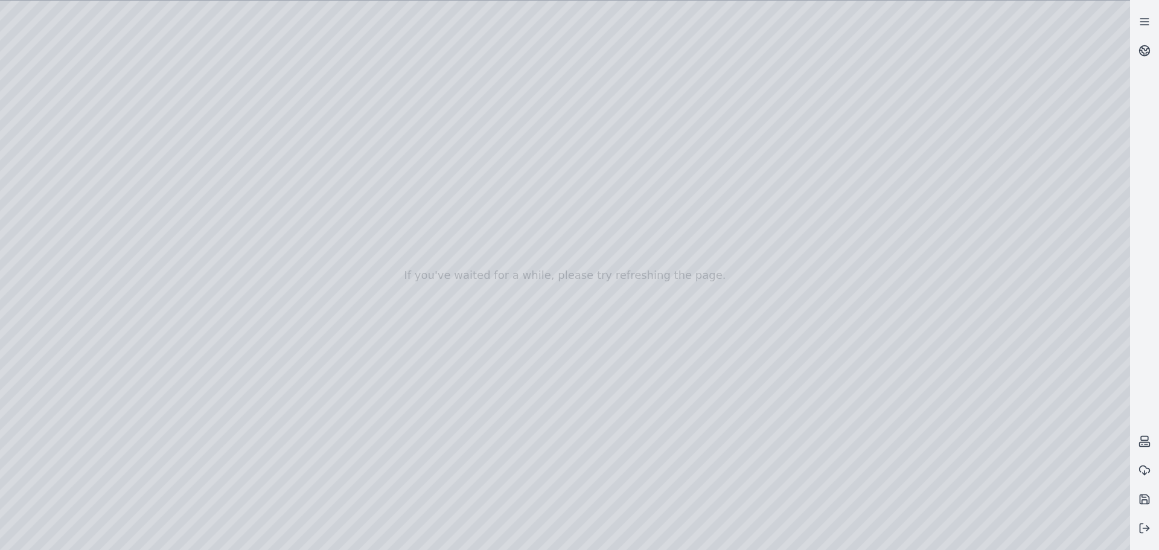
click at [774, 190] on div at bounding box center [565, 275] width 1130 height 549
drag, startPoint x: 774, startPoint y: 190, endPoint x: 728, endPoint y: 205, distance: 48.3
click at [728, 205] on div at bounding box center [565, 275] width 1130 height 549
drag, startPoint x: 887, startPoint y: 135, endPoint x: 558, endPoint y: 137, distance: 328.4
click at [594, 283] on div at bounding box center [565, 275] width 1130 height 549
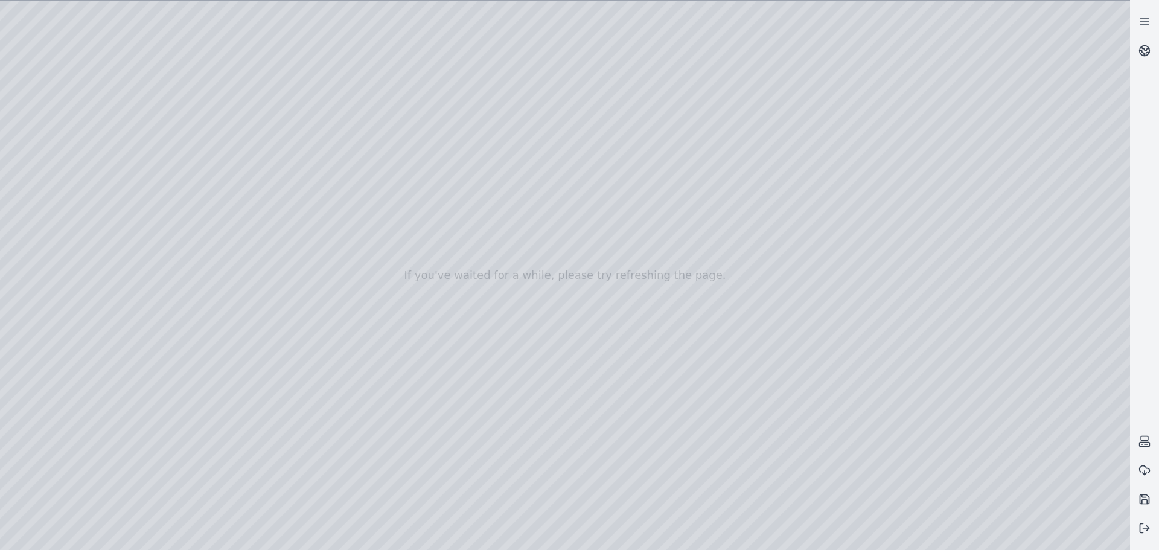
click at [729, 236] on div at bounding box center [565, 275] width 1130 height 549
drag, startPoint x: 655, startPoint y: 296, endPoint x: 571, endPoint y: 300, distance: 84.6
drag, startPoint x: 555, startPoint y: 295, endPoint x: 519, endPoint y: 287, distance: 37.5
drag, startPoint x: 504, startPoint y: 281, endPoint x: 804, endPoint y: 295, distance: 300.4
drag, startPoint x: 786, startPoint y: 325, endPoint x: 520, endPoint y: 320, distance: 266.3
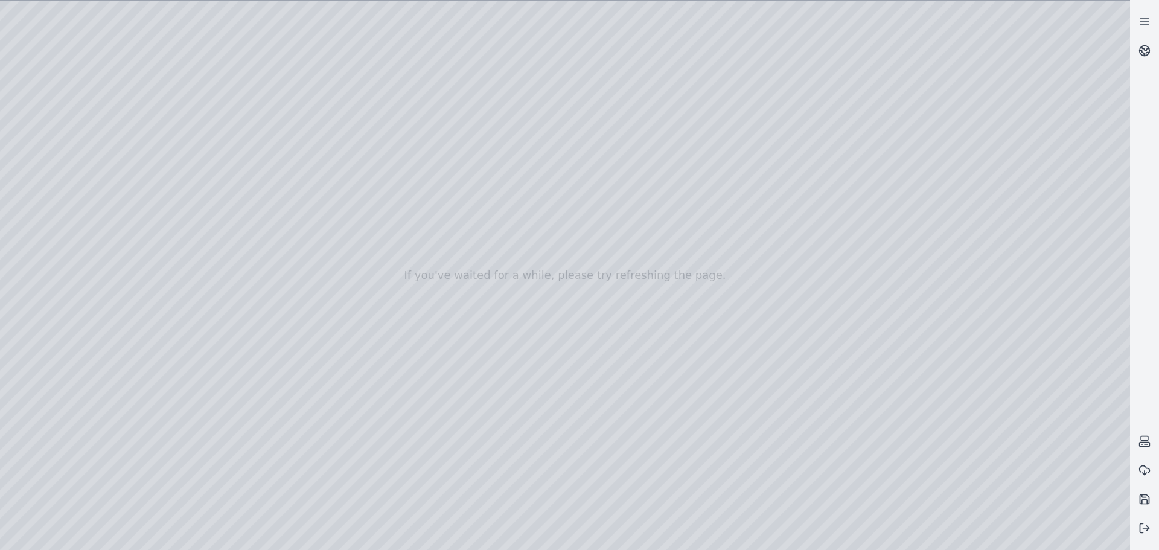
click at [927, 419] on div at bounding box center [565, 275] width 1130 height 549
click at [927, 405] on div at bounding box center [565, 275] width 1130 height 549
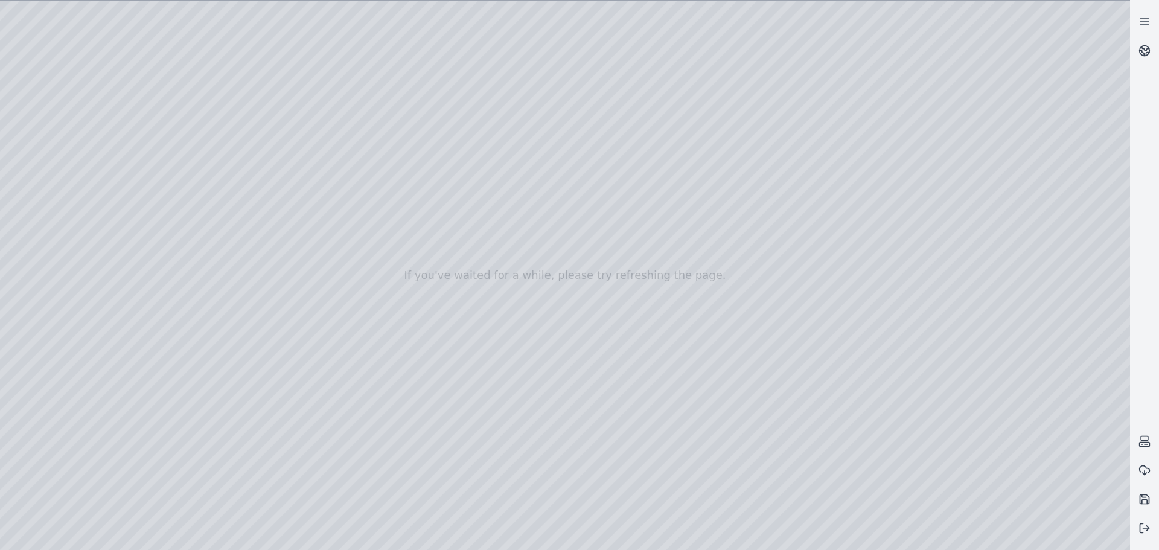
click at [927, 405] on div at bounding box center [565, 275] width 1130 height 549
click at [927, 419] on div at bounding box center [565, 275] width 1130 height 549
click at [927, 398] on div at bounding box center [565, 275] width 1130 height 549
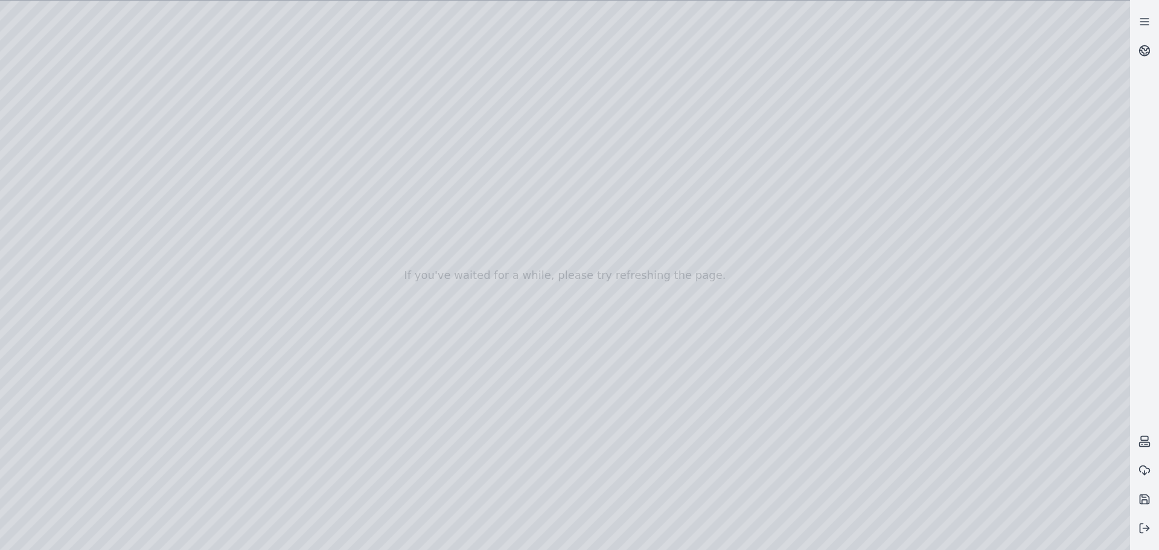
click at [927, 419] on div at bounding box center [565, 275] width 1130 height 549
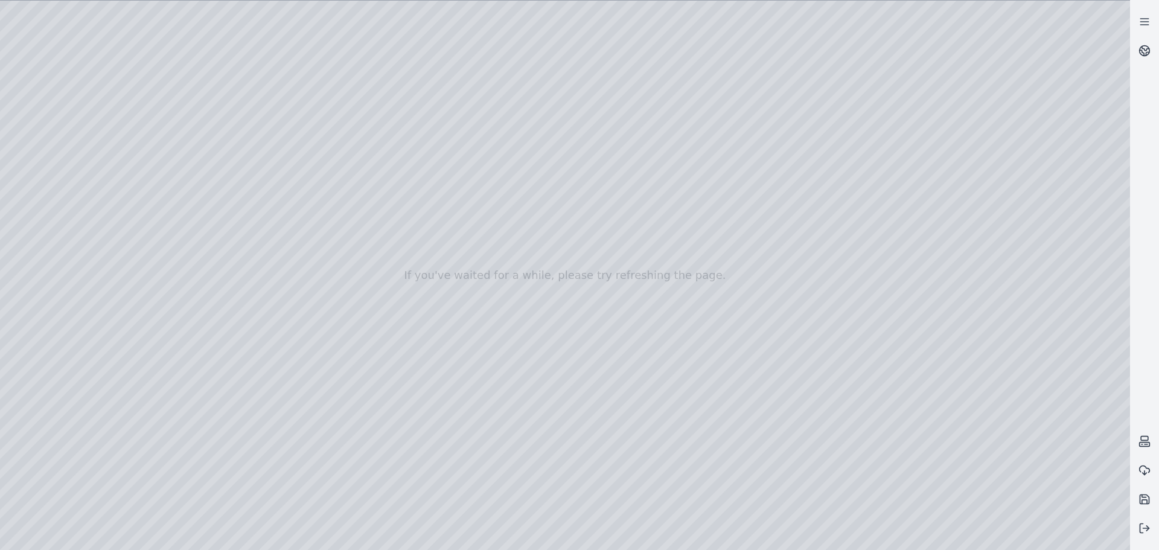
click at [927, 419] on div at bounding box center [565, 275] width 1130 height 549
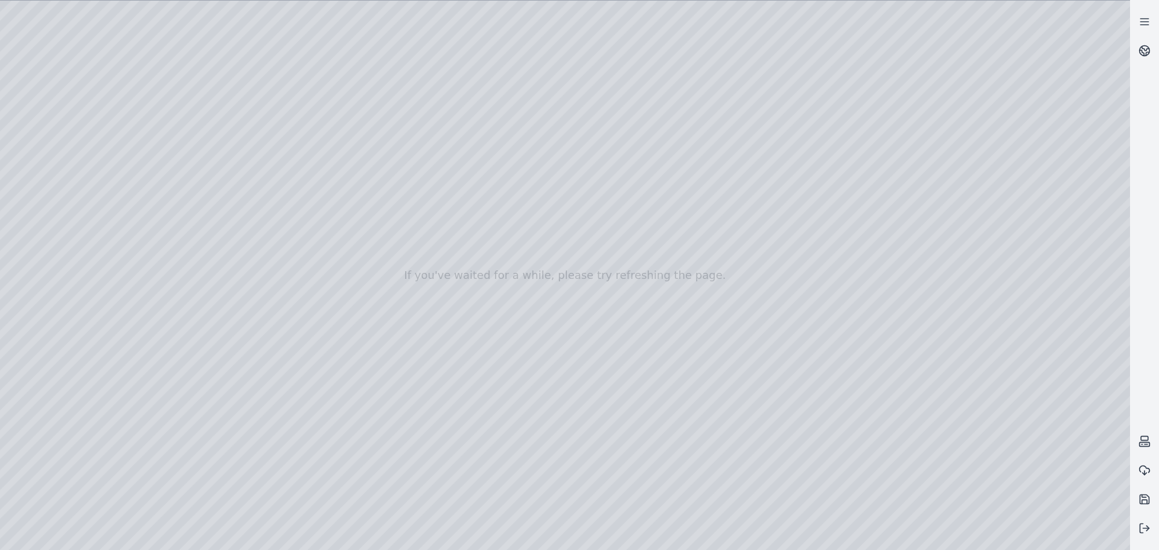
click at [927, 419] on div at bounding box center [565, 275] width 1130 height 549
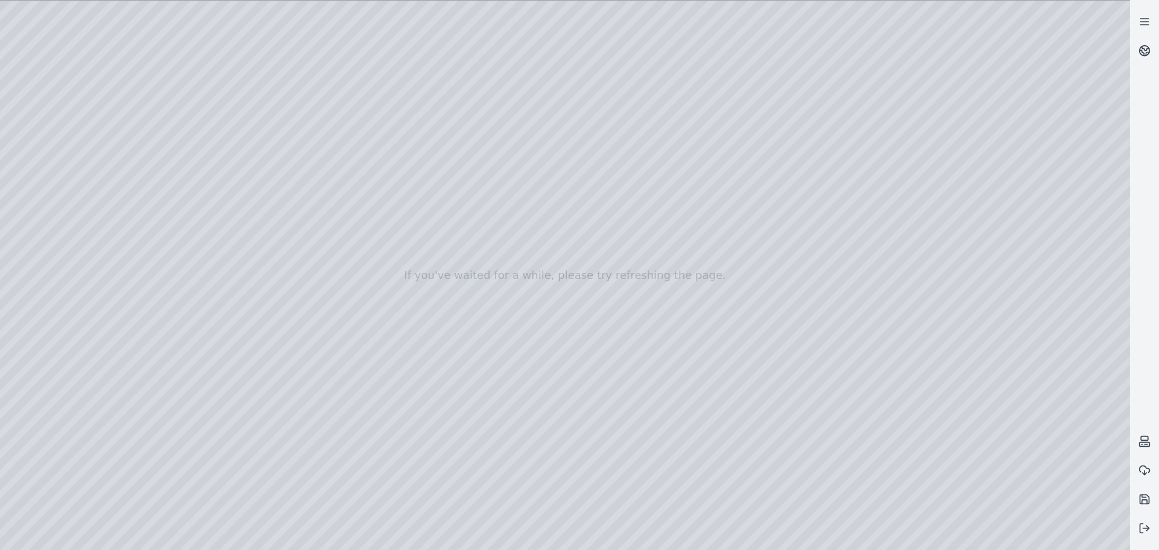
click at [927, 419] on div at bounding box center [565, 275] width 1130 height 549
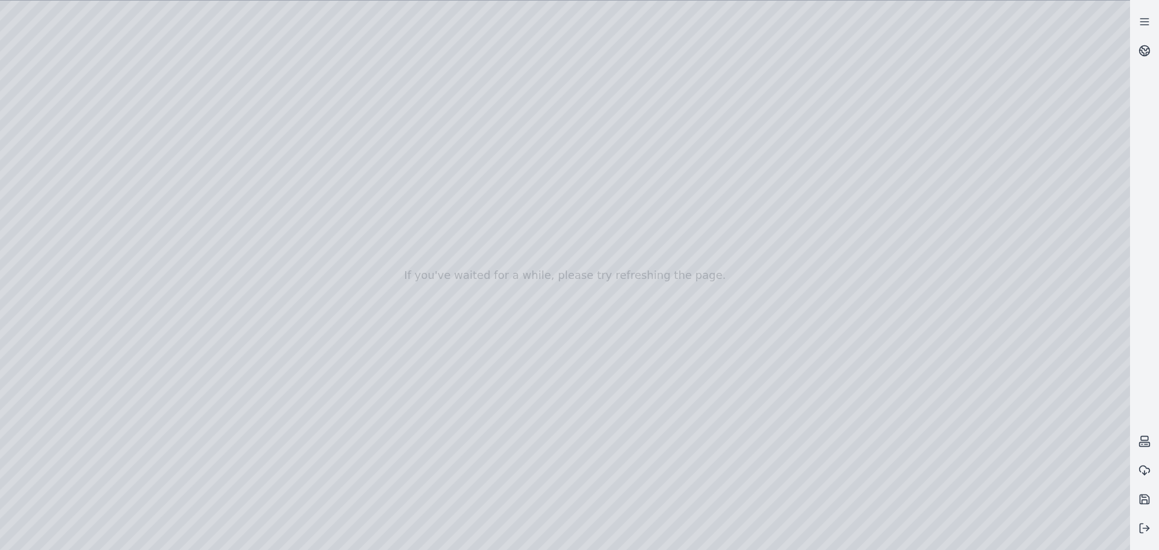
click at [927, 419] on div at bounding box center [565, 275] width 1130 height 549
click at [927, 364] on div at bounding box center [565, 275] width 1130 height 549
click at [927, 359] on div at bounding box center [565, 275] width 1130 height 549
drag, startPoint x: 1050, startPoint y: 490, endPoint x: 1021, endPoint y: 397, distance: 97.4
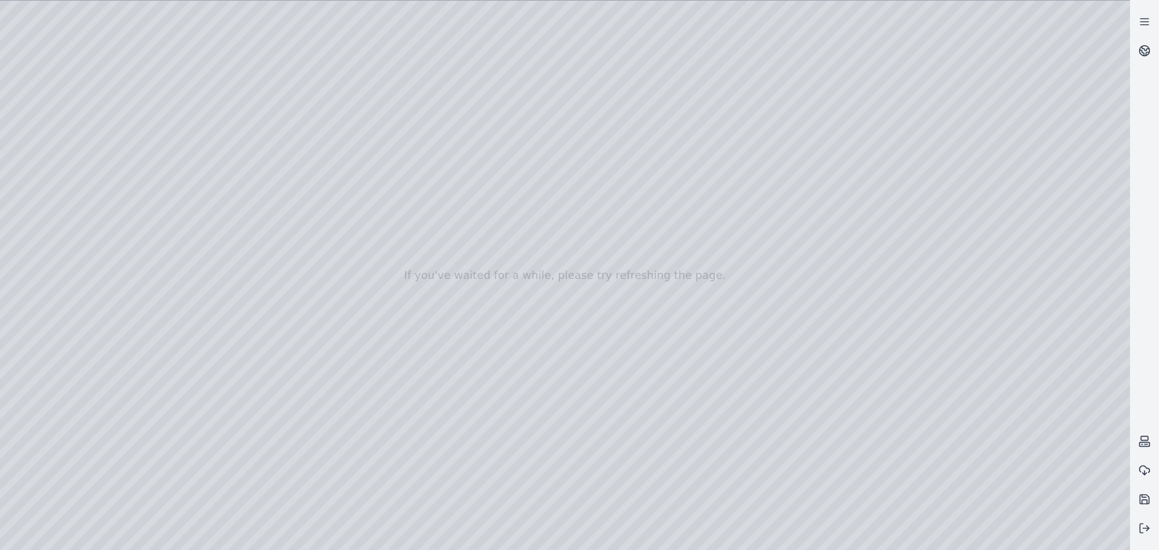
click at [927, 397] on div at bounding box center [565, 275] width 1130 height 549
click at [927, 419] on div at bounding box center [565, 275] width 1130 height 549
click at [927, 365] on div at bounding box center [565, 275] width 1130 height 549
click at [927, 364] on div at bounding box center [565, 275] width 1130 height 549
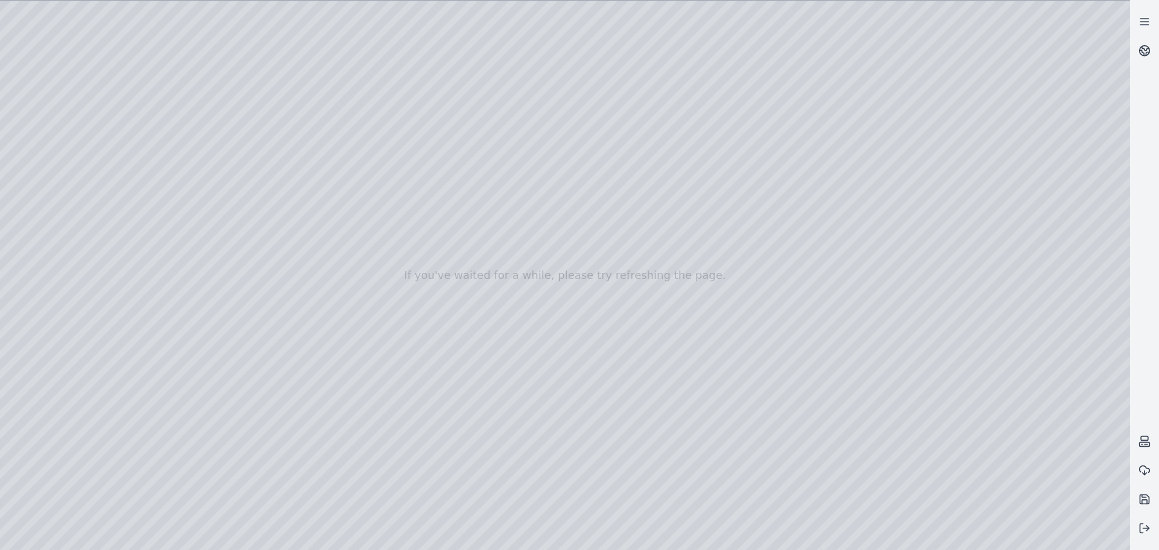
click at [927, 364] on div at bounding box center [565, 275] width 1130 height 549
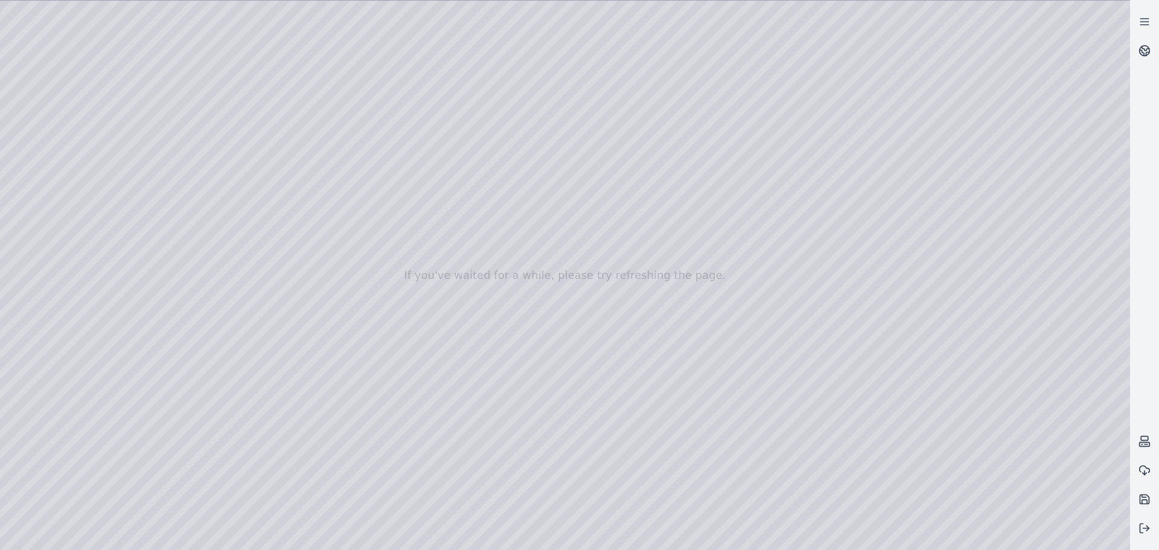
click at [927, 364] on div at bounding box center [565, 275] width 1130 height 549
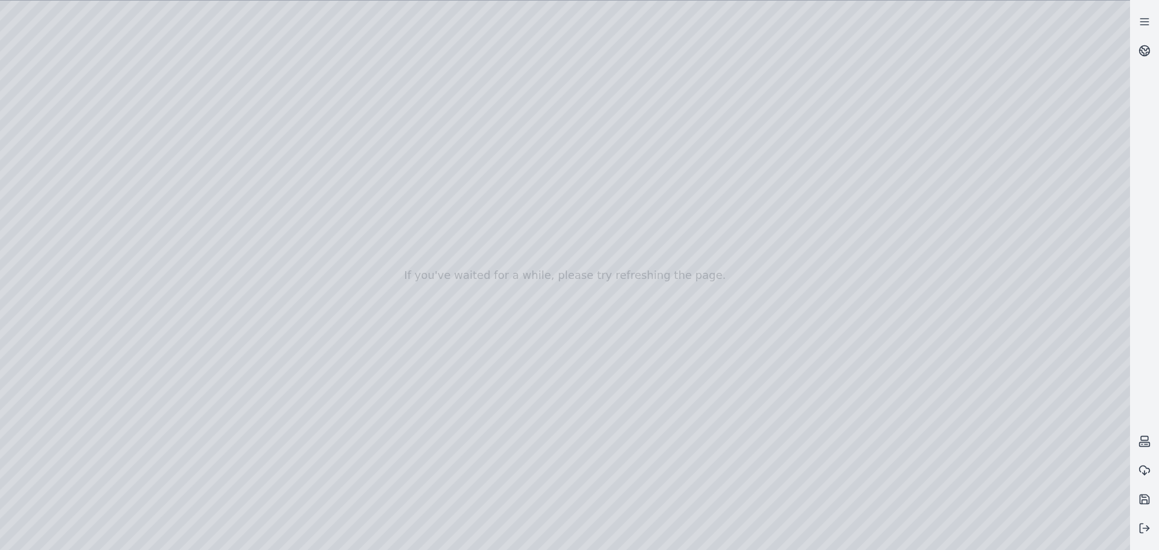
click at [927, 364] on div at bounding box center [565, 275] width 1130 height 549
click at [927, 419] on div at bounding box center [565, 275] width 1130 height 549
click at [918, 199] on div at bounding box center [565, 275] width 1130 height 549
click at [927, 419] on div at bounding box center [565, 275] width 1130 height 549
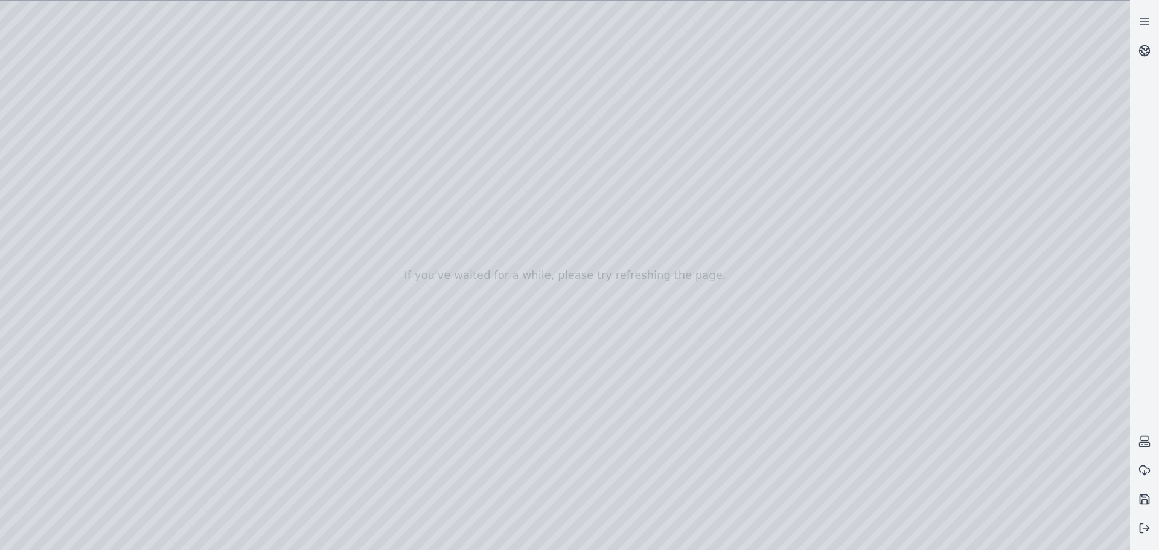
click at [927, 260] on div at bounding box center [565, 275] width 1130 height 549
click at [927, 419] on div at bounding box center [565, 275] width 1130 height 549
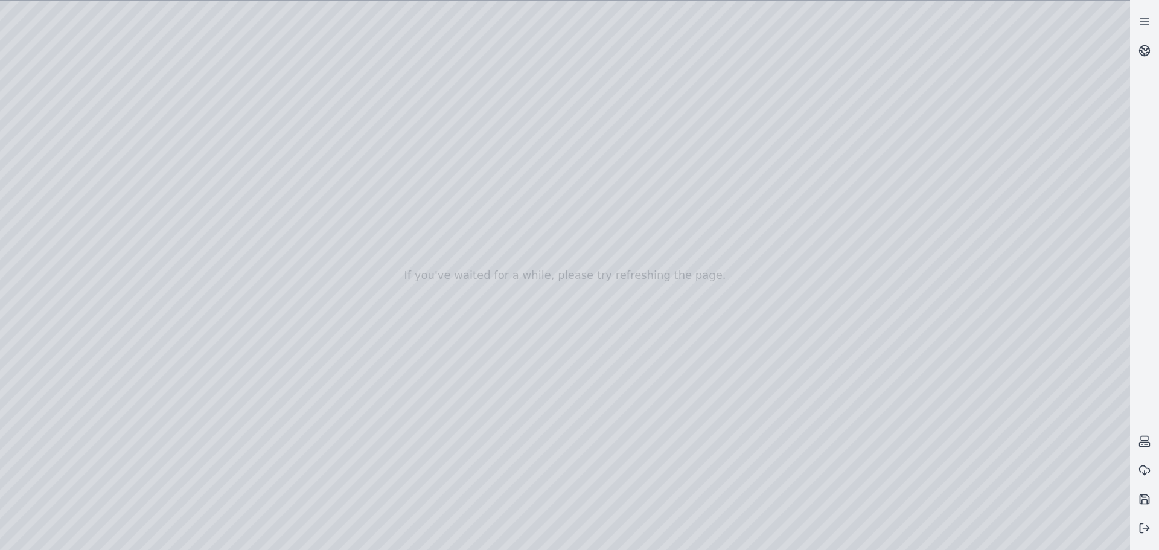
click at [927, 419] on div at bounding box center [565, 275] width 1130 height 549
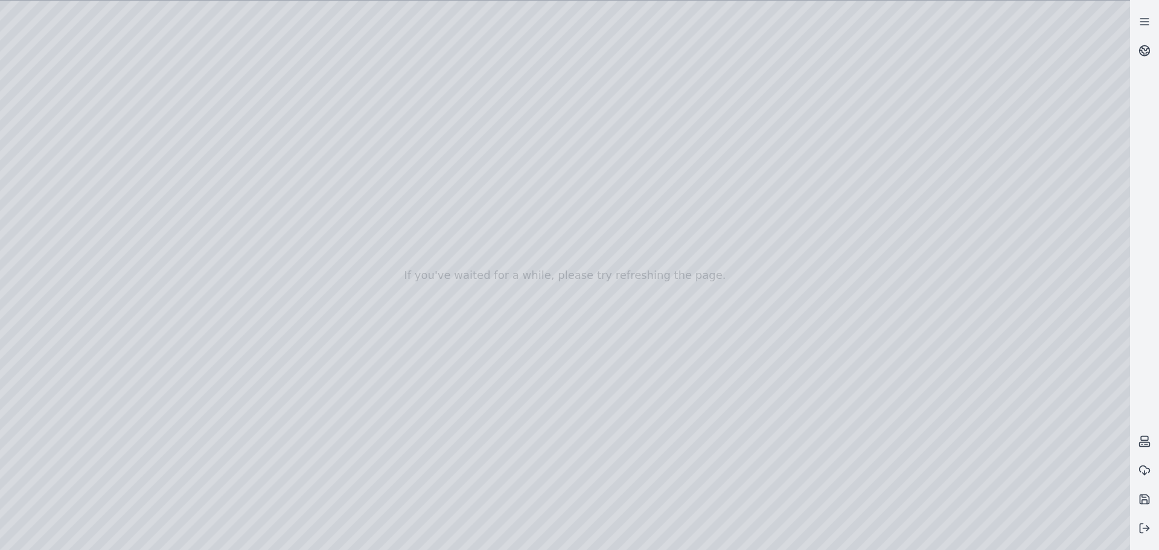
click at [927, 419] on div at bounding box center [565, 275] width 1130 height 549
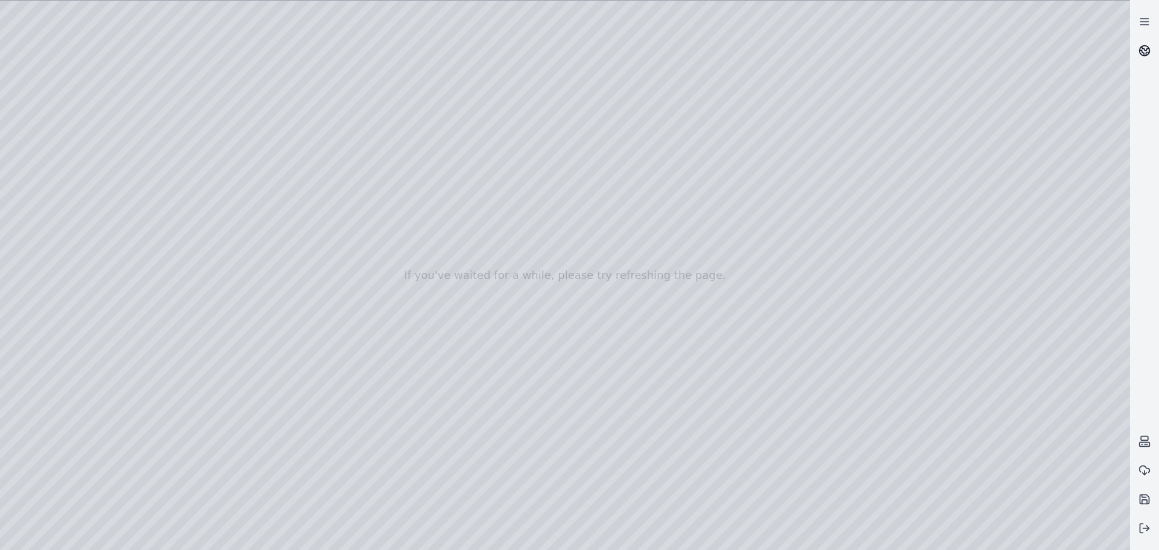
click at [927, 50] on icon at bounding box center [1145, 51] width 12 height 12
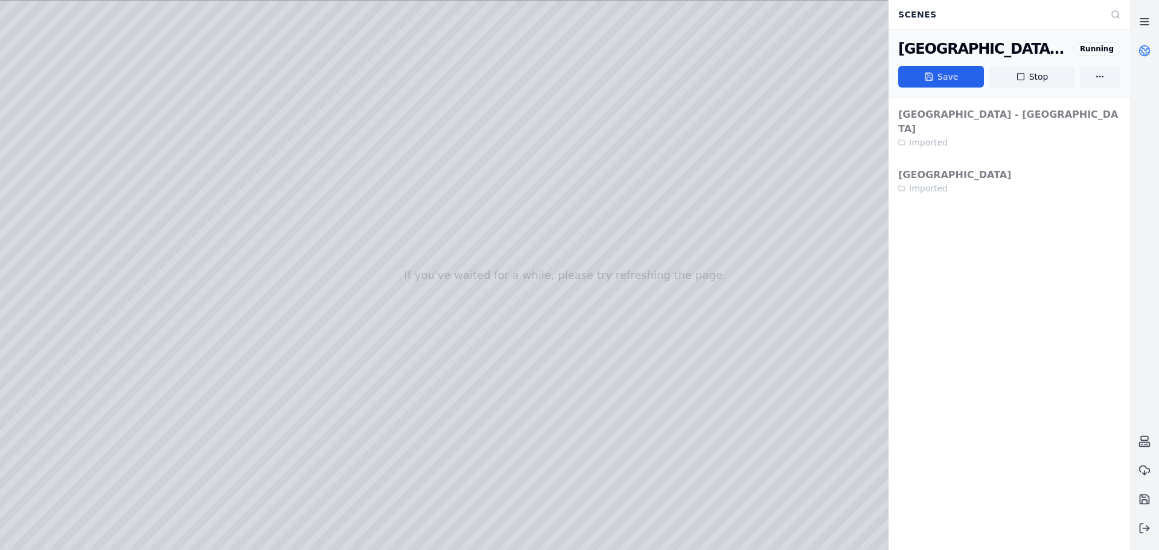
click at [927, 24] on icon at bounding box center [1145, 22] width 12 height 12
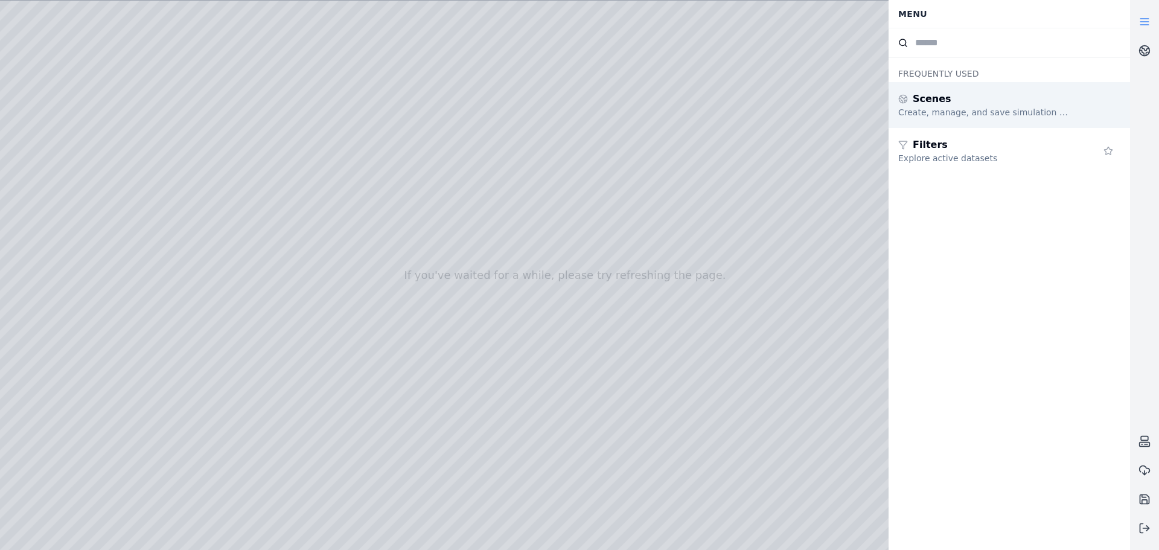
click at [927, 93] on div "Scenes" at bounding box center [985, 99] width 174 height 14
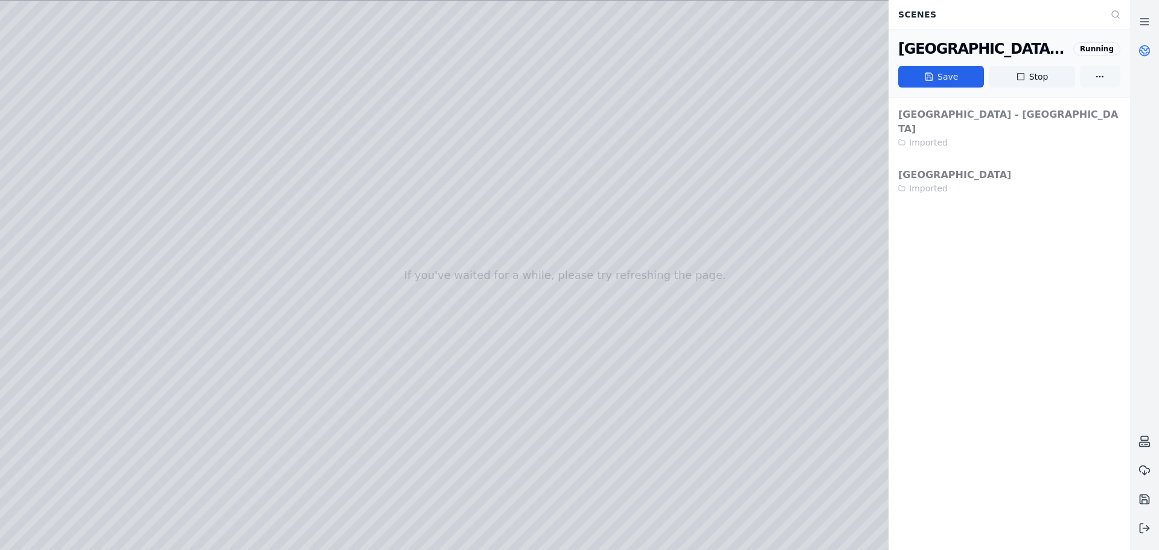
click at [927, 75] on html "If you've waited for a while, please try refreshing the page. Scenes [GEOGRAPHI…" at bounding box center [579, 275] width 1159 height 550
click at [927, 173] on div "[GEOGRAPHIC_DATA] - New terminal Imported [GEOGRAPHIC_DATA] Imported" at bounding box center [1009, 151] width 241 height 106
click at [927, 419] on icon at bounding box center [1145, 528] width 12 height 12
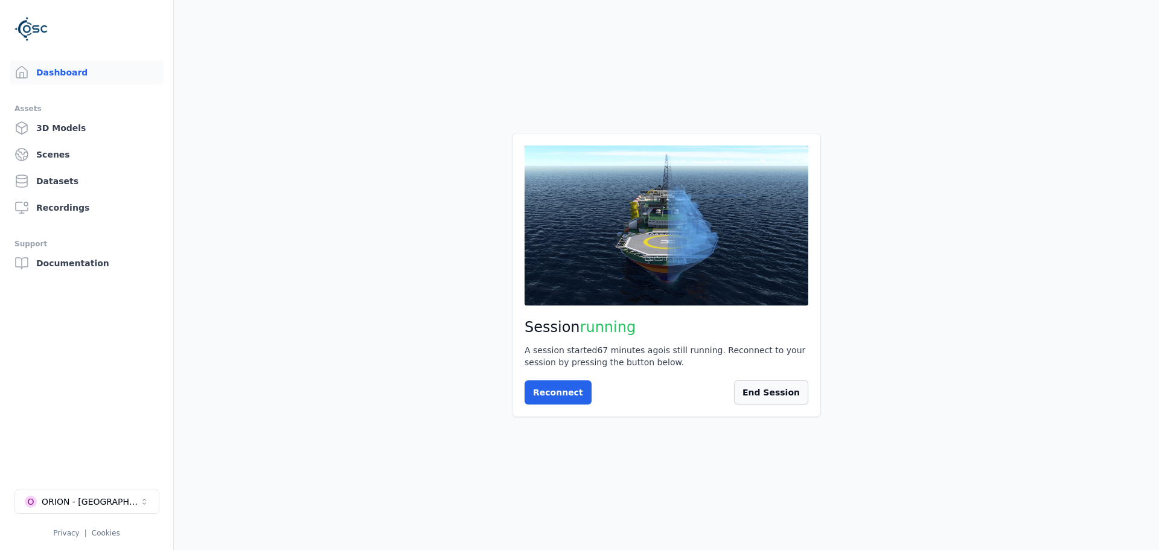
click at [793, 392] on button "End Session" at bounding box center [771, 392] width 74 height 24
